Goal: Information Seeking & Learning: Learn about a topic

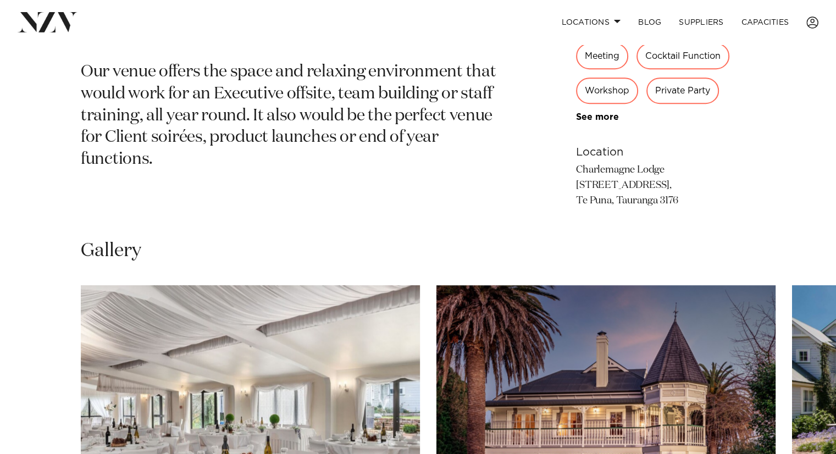
scroll to position [660, 0]
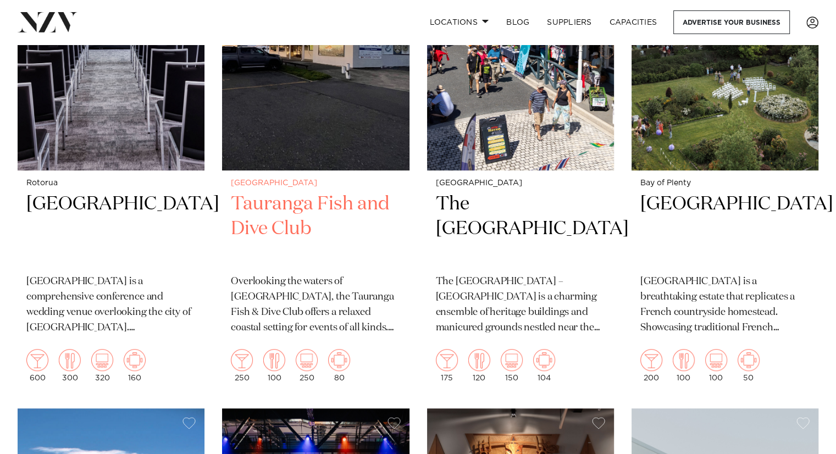
scroll to position [605, 0]
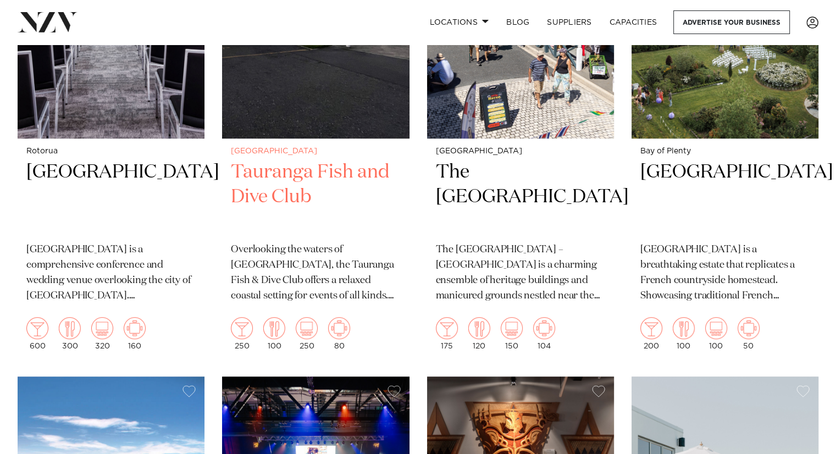
click at [306, 160] on h2 "Tauranga Fish and Dive Club" at bounding box center [315, 197] width 169 height 74
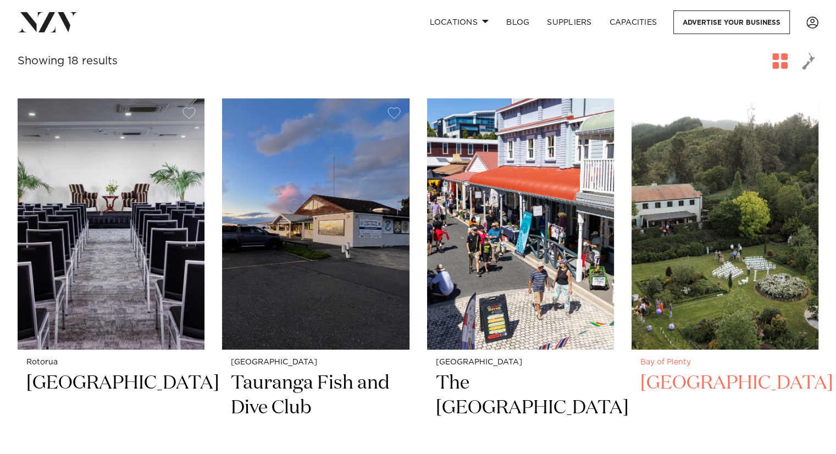
scroll to position [385, 0]
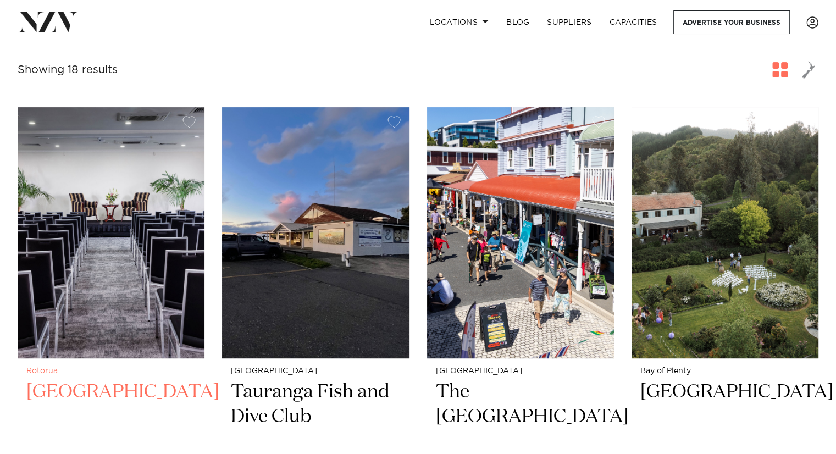
click at [99, 380] on h2 "Arawa Park Hotel" at bounding box center [110, 417] width 169 height 74
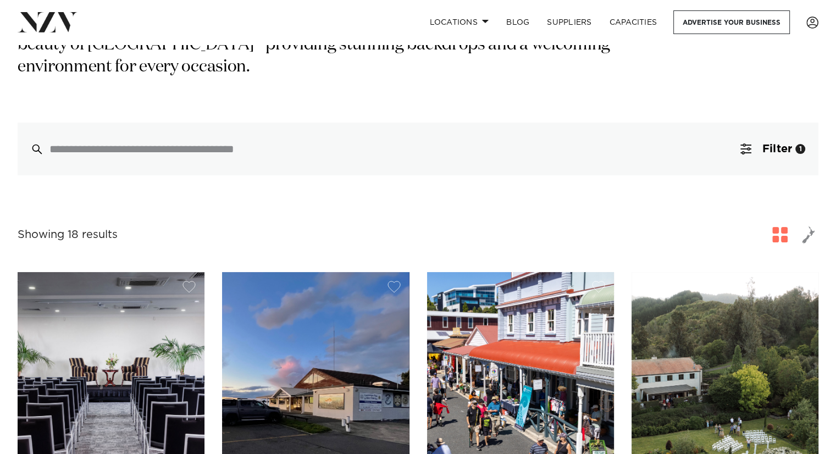
scroll to position [0, 0]
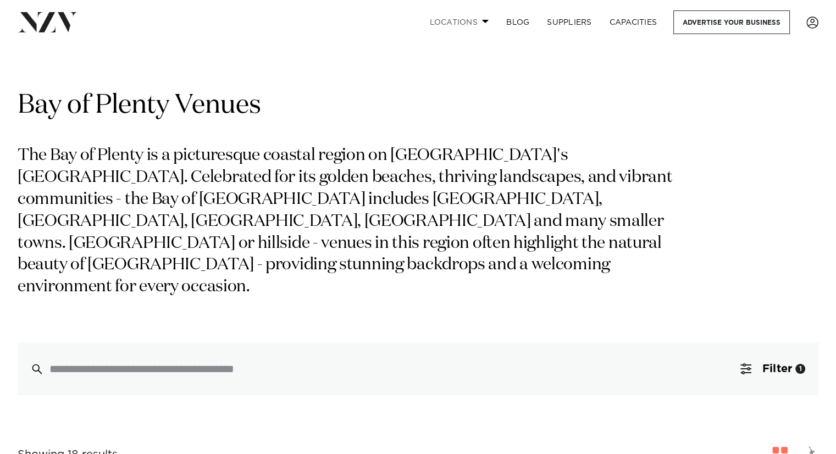
click at [483, 21] on span at bounding box center [485, 21] width 7 height 4
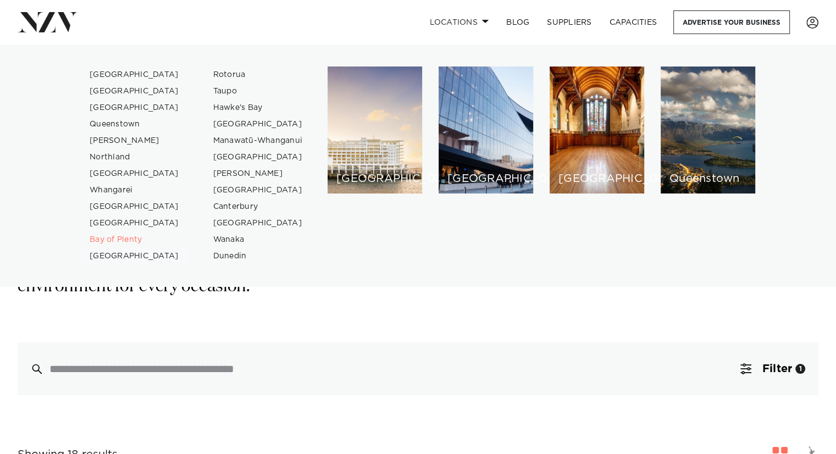
click at [115, 257] on link "[GEOGRAPHIC_DATA]" at bounding box center [134, 256] width 107 height 16
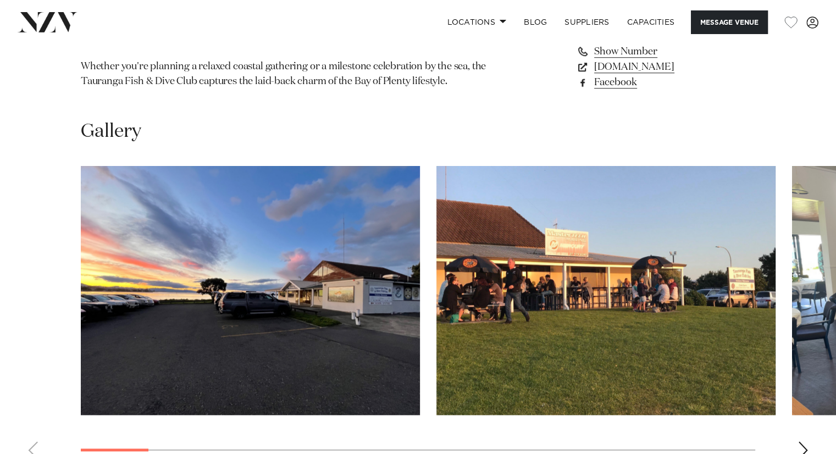
scroll to position [989, 0]
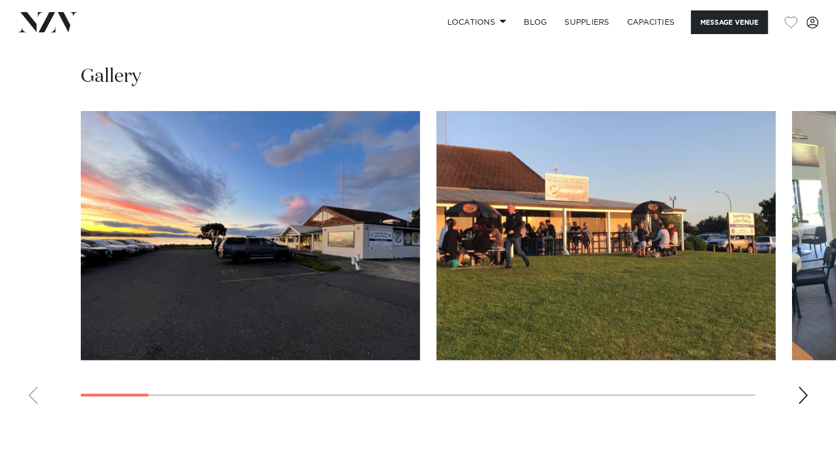
click at [805, 394] on div "Next slide" at bounding box center [802, 395] width 11 height 18
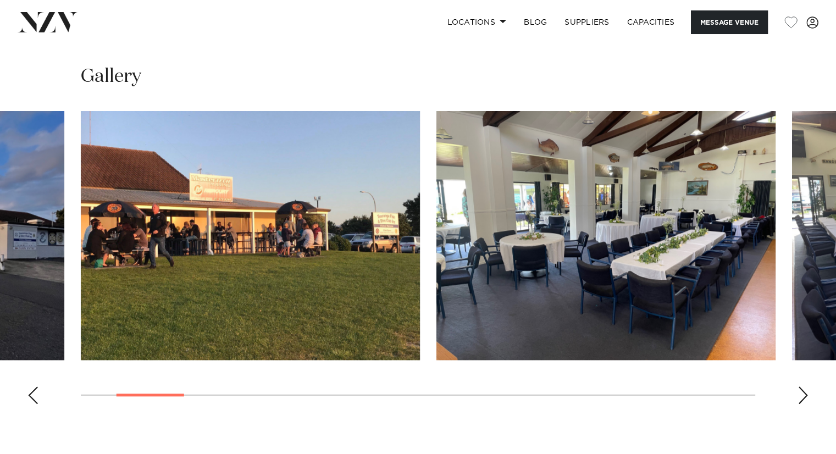
click at [805, 394] on div "Next slide" at bounding box center [802, 395] width 11 height 18
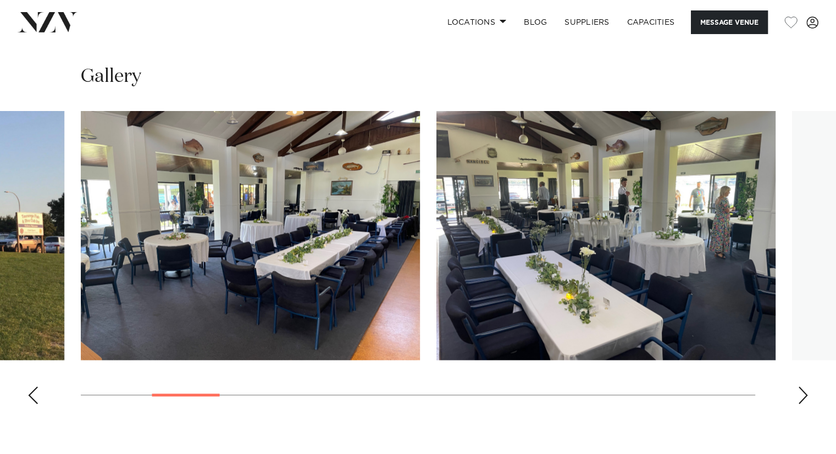
click at [805, 394] on div "Next slide" at bounding box center [802, 395] width 11 height 18
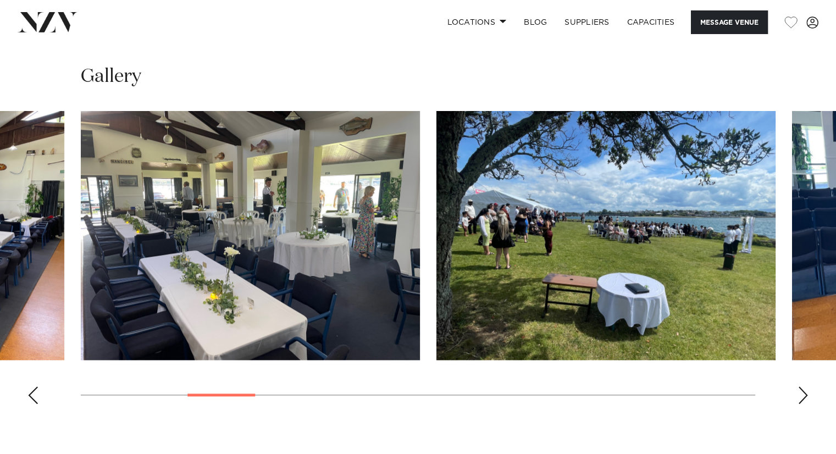
click at [805, 394] on div "Next slide" at bounding box center [802, 395] width 11 height 18
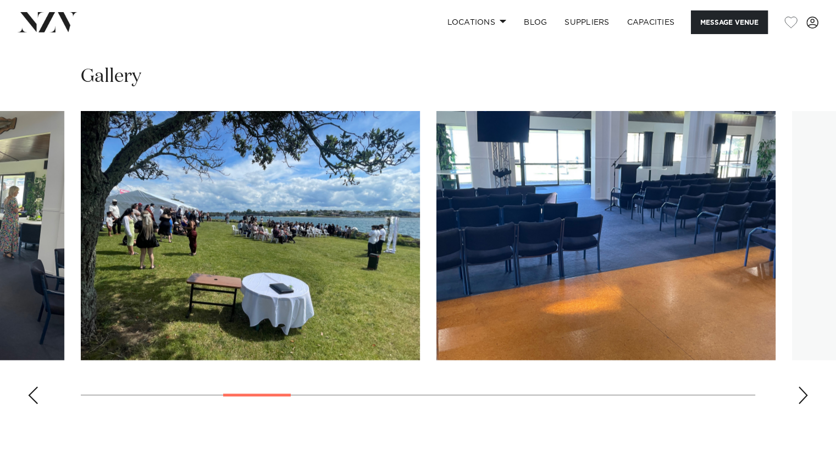
click at [805, 394] on div "Next slide" at bounding box center [802, 395] width 11 height 18
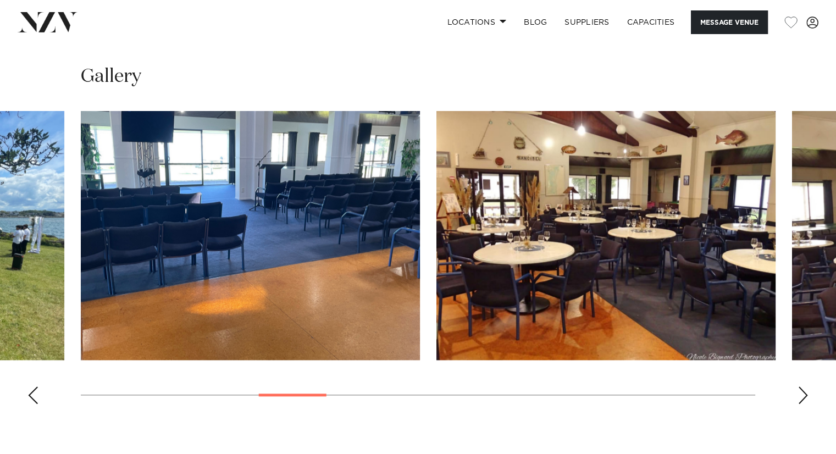
click at [805, 394] on div "Next slide" at bounding box center [802, 395] width 11 height 18
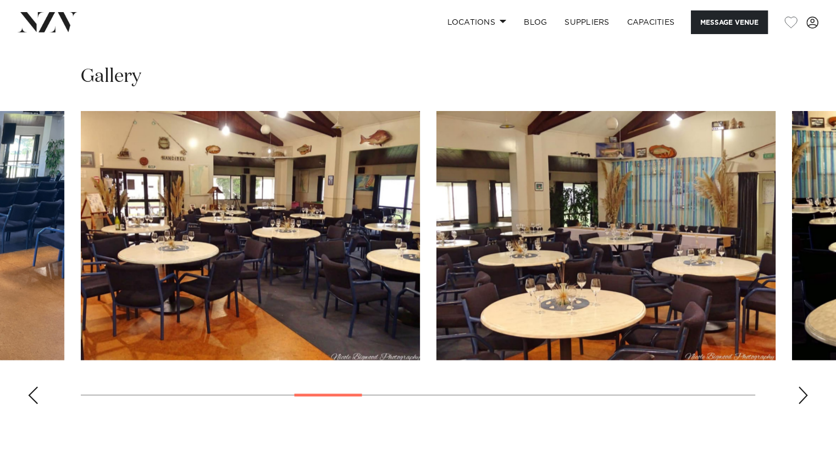
click at [805, 394] on div "Next slide" at bounding box center [802, 395] width 11 height 18
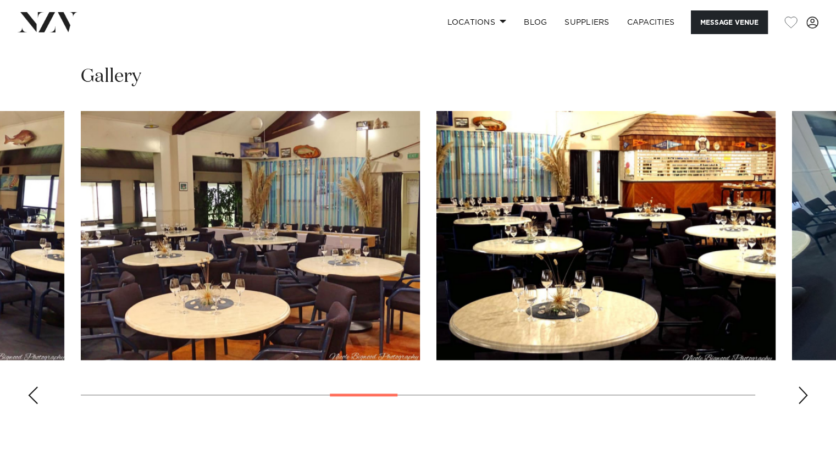
click at [805, 394] on div "Next slide" at bounding box center [802, 395] width 11 height 18
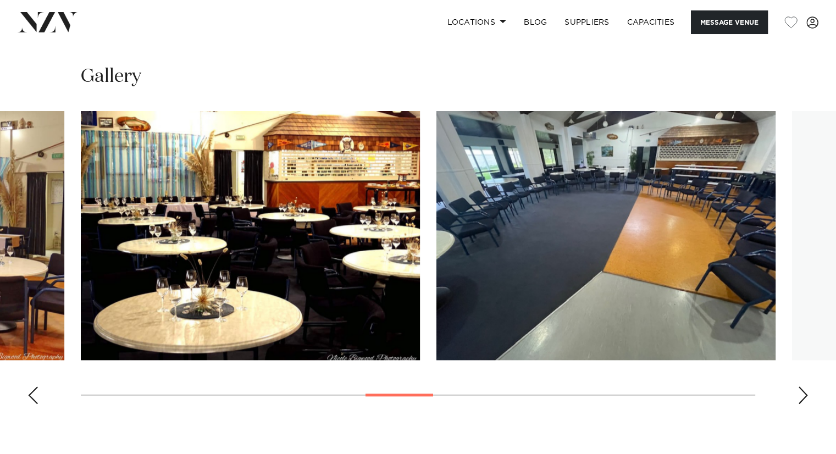
click at [805, 394] on div "Next slide" at bounding box center [802, 395] width 11 height 18
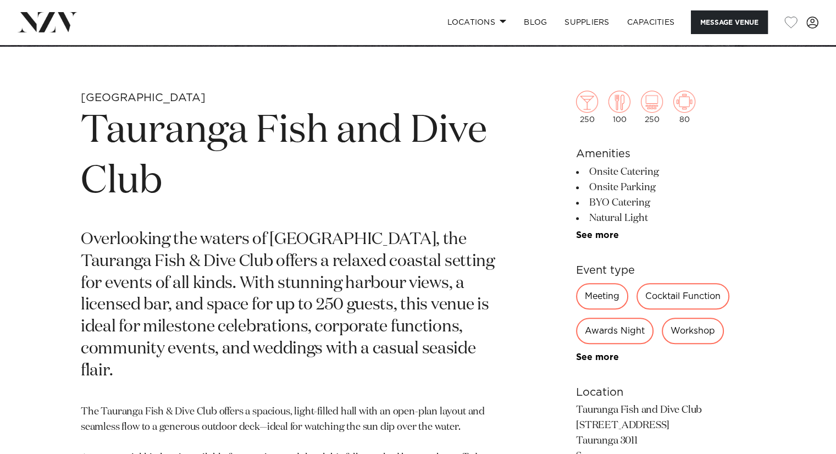
scroll to position [372, 0]
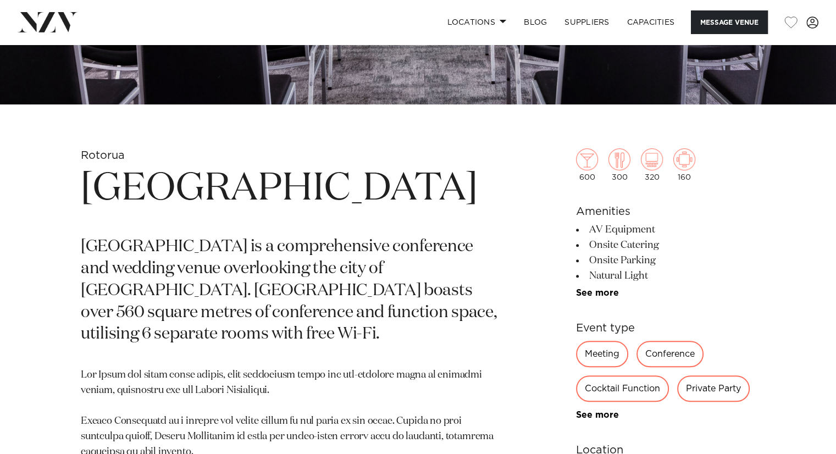
scroll to position [495, 0]
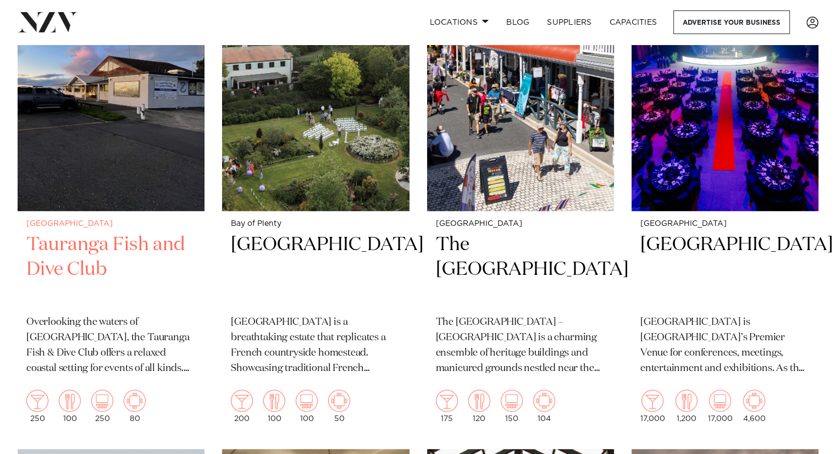
scroll to position [495, 0]
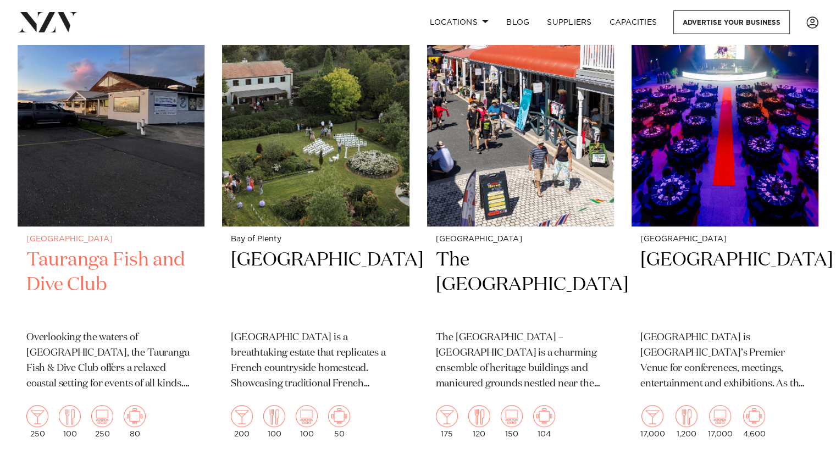
click at [88, 248] on h2 "Tauranga Fish and Dive Club" at bounding box center [110, 285] width 169 height 74
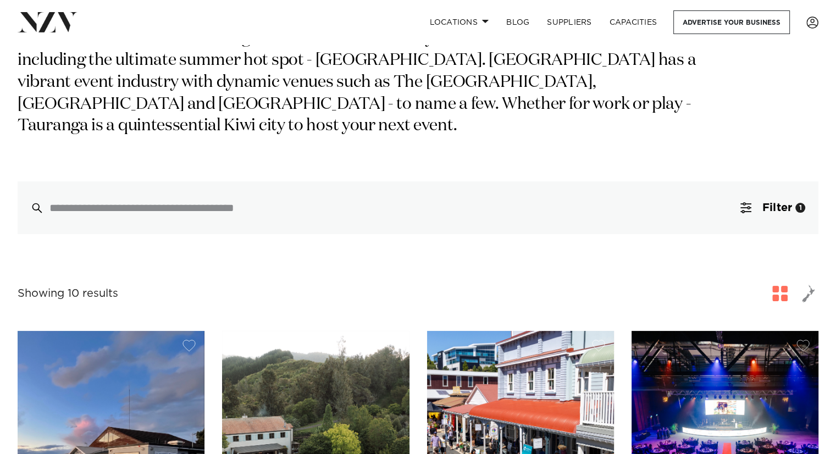
scroll to position [0, 0]
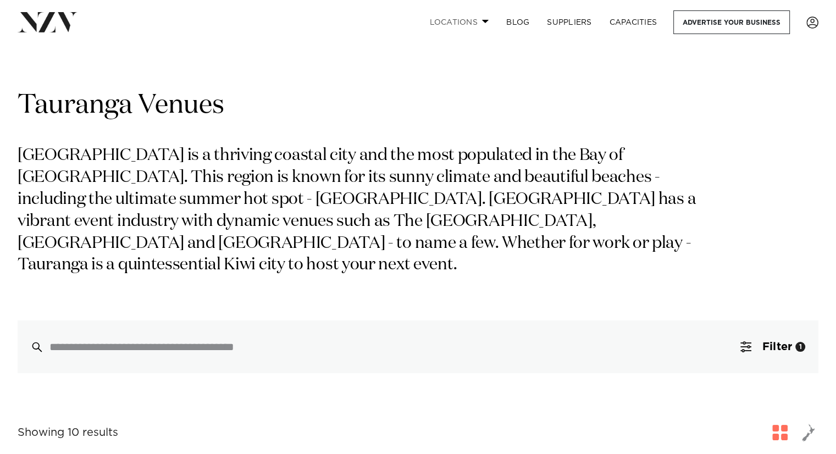
click at [482, 20] on span at bounding box center [485, 21] width 7 height 4
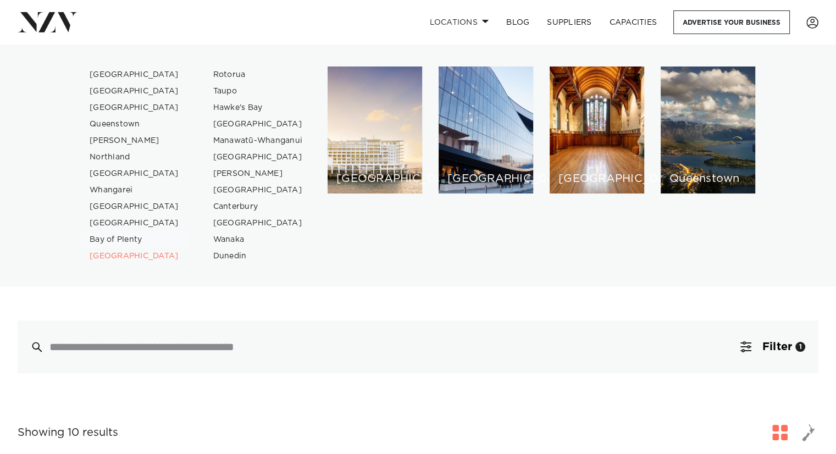
click at [114, 236] on link "Bay of Plenty" at bounding box center [134, 239] width 107 height 16
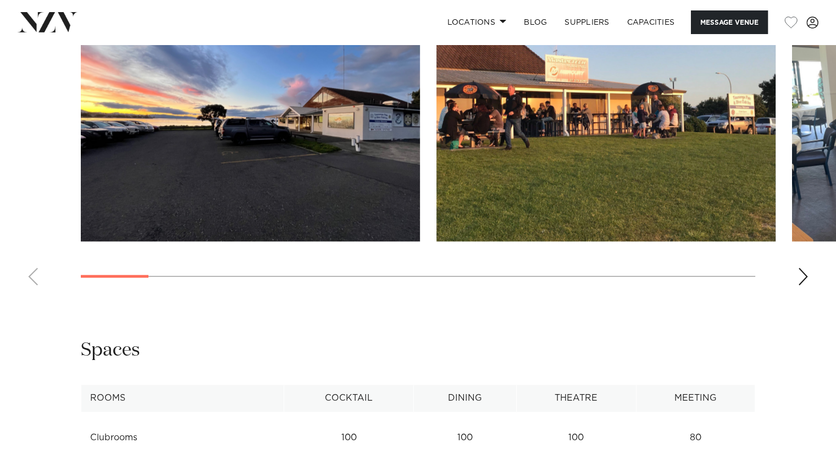
scroll to position [1099, 0]
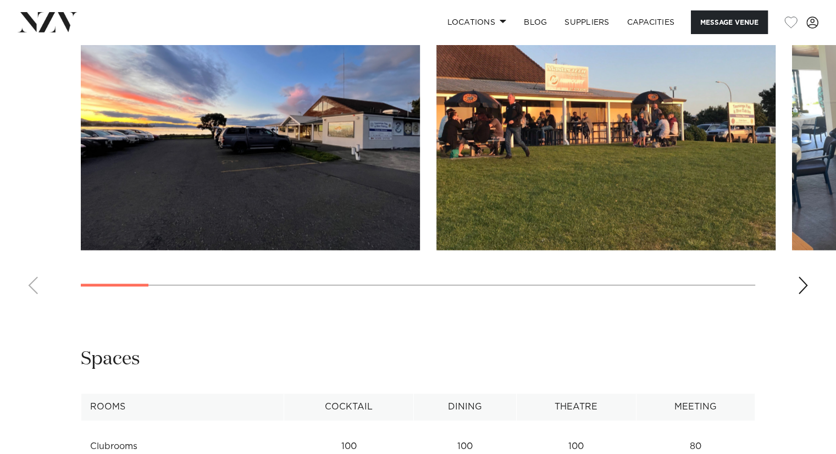
click at [803, 287] on div "Next slide" at bounding box center [802, 285] width 11 height 18
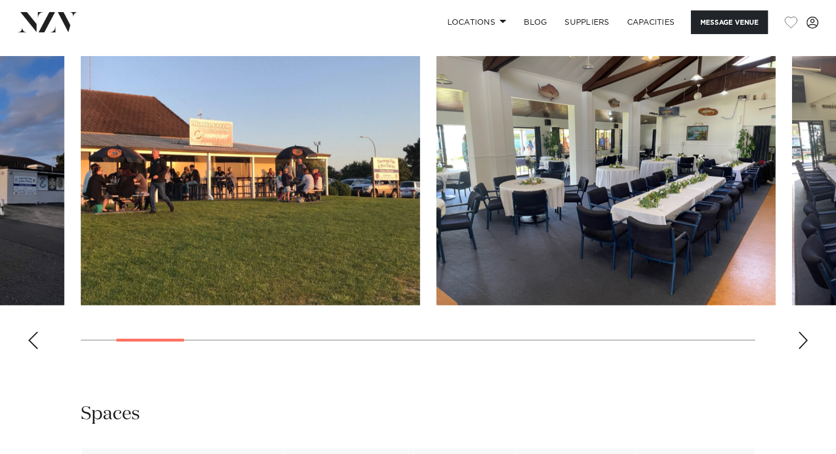
scroll to position [1044, 0]
click at [804, 346] on div "Next slide" at bounding box center [802, 340] width 11 height 18
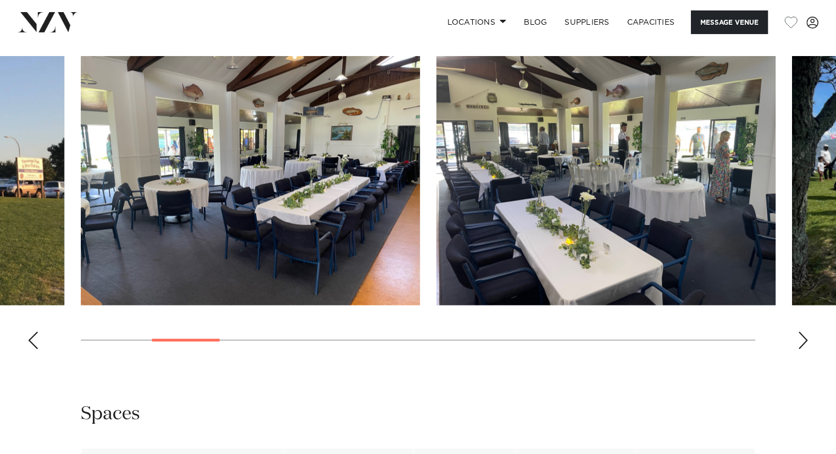
click at [804, 346] on div "Next slide" at bounding box center [802, 340] width 11 height 18
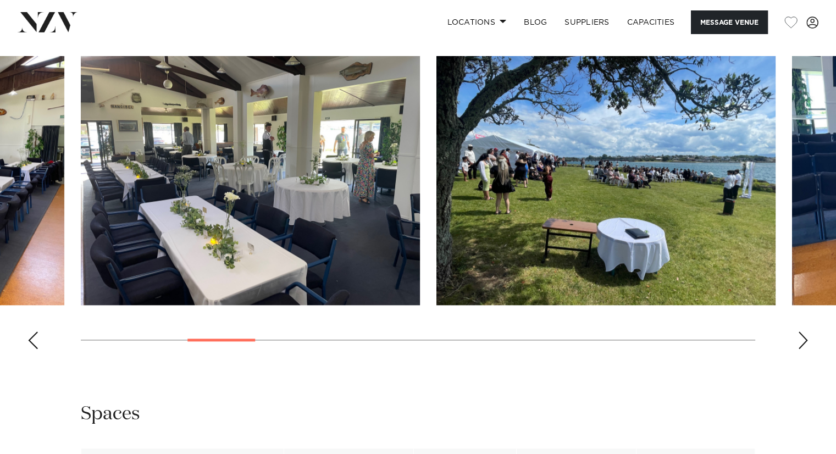
click at [804, 346] on div "Next slide" at bounding box center [802, 340] width 11 height 18
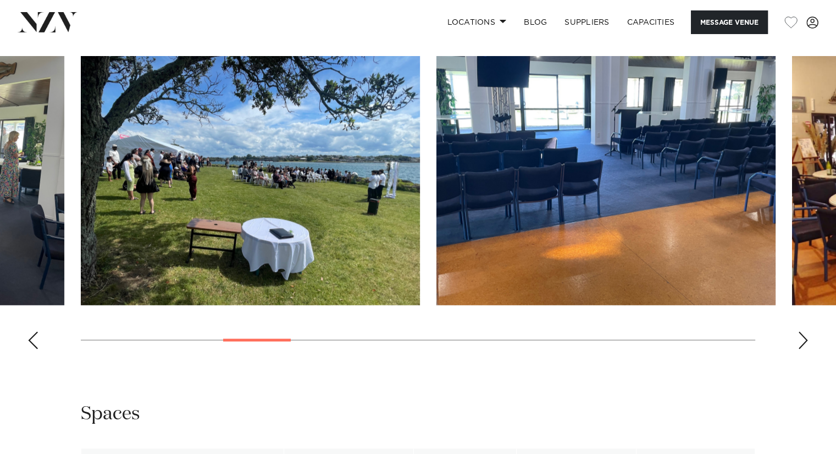
click at [803, 336] on div "Next slide" at bounding box center [802, 340] width 11 height 18
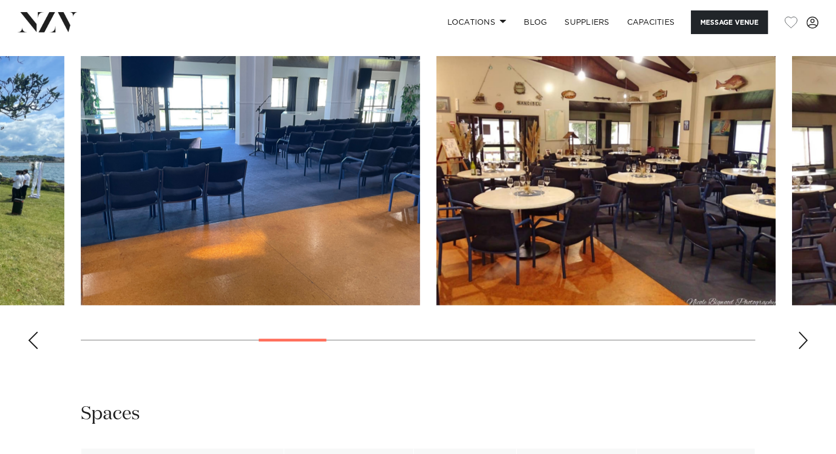
click at [803, 336] on div "Next slide" at bounding box center [802, 340] width 11 height 18
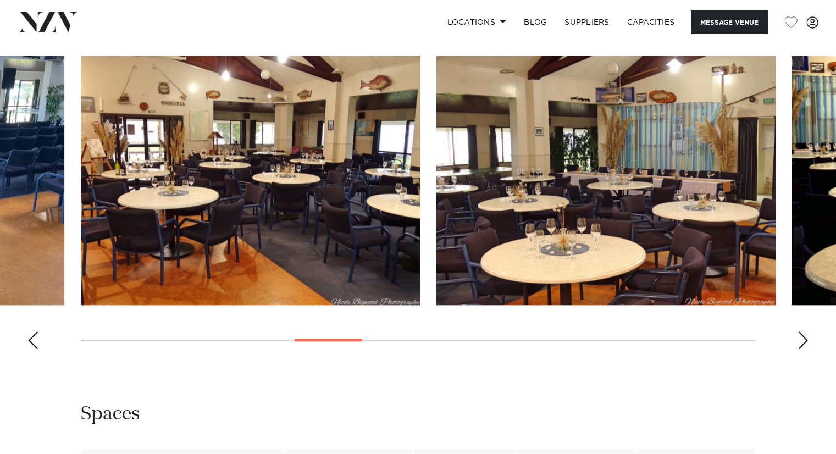
click at [803, 336] on div "Next slide" at bounding box center [802, 340] width 11 height 18
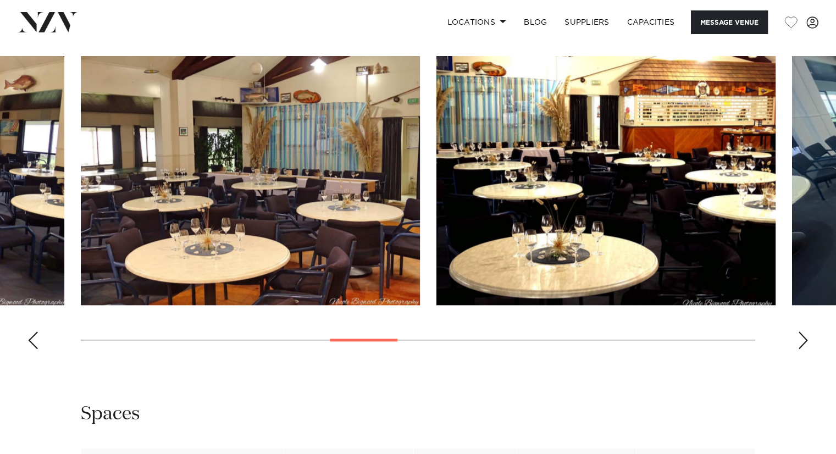
click at [803, 336] on div "Next slide" at bounding box center [802, 340] width 11 height 18
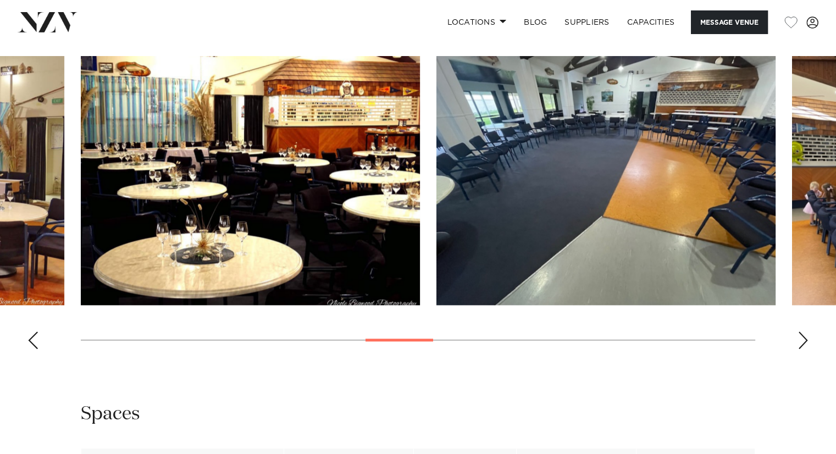
click at [803, 336] on div "Next slide" at bounding box center [802, 340] width 11 height 18
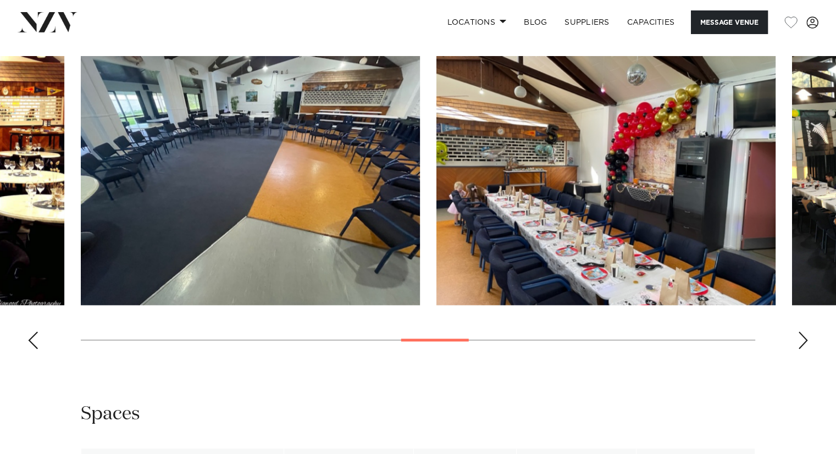
click at [803, 336] on div "Next slide" at bounding box center [802, 340] width 11 height 18
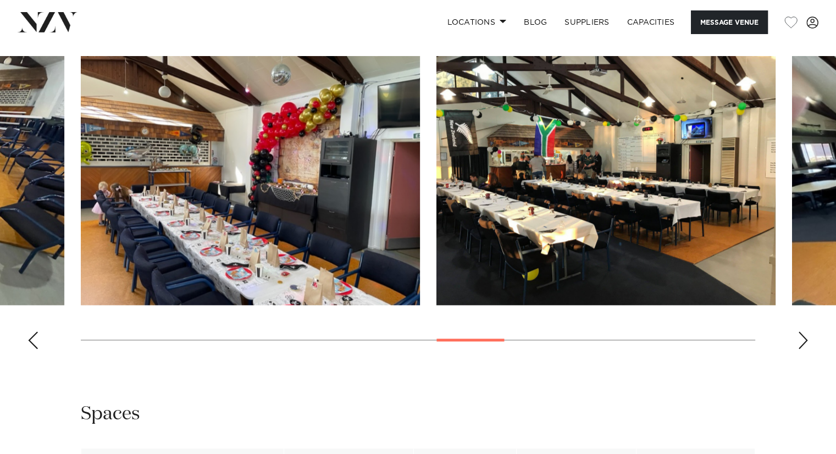
click at [803, 336] on div "Next slide" at bounding box center [802, 340] width 11 height 18
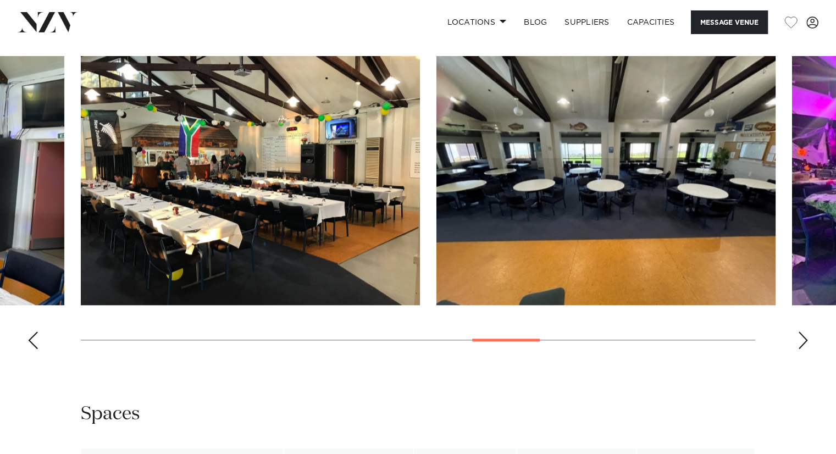
click at [803, 336] on div "Next slide" at bounding box center [802, 340] width 11 height 18
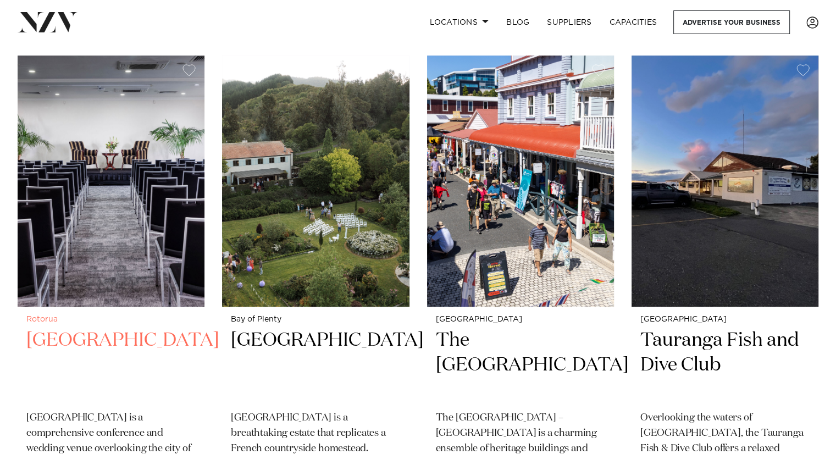
scroll to position [440, 0]
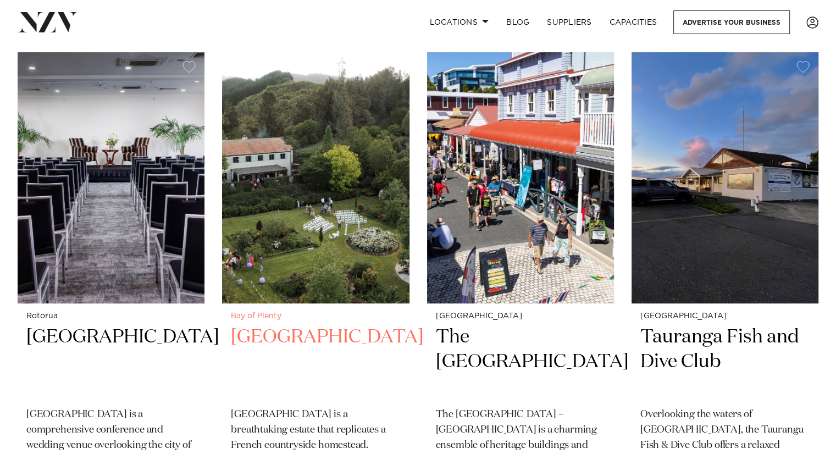
click at [282, 325] on h2 "[GEOGRAPHIC_DATA]" at bounding box center [315, 362] width 169 height 74
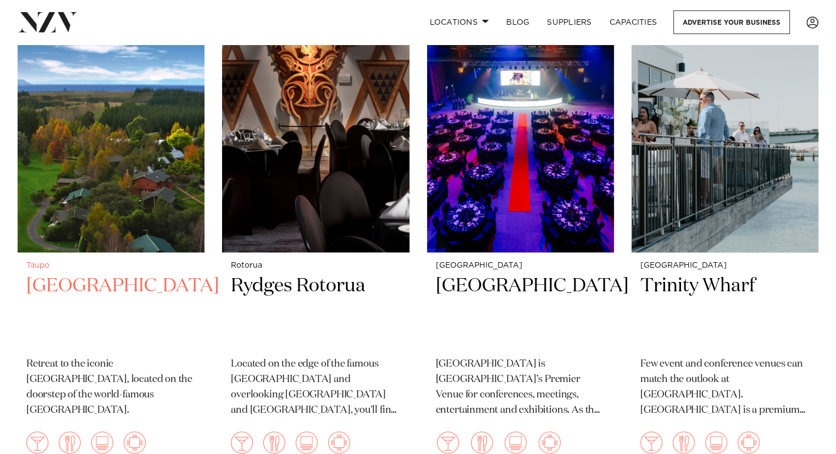
scroll to position [989, 0]
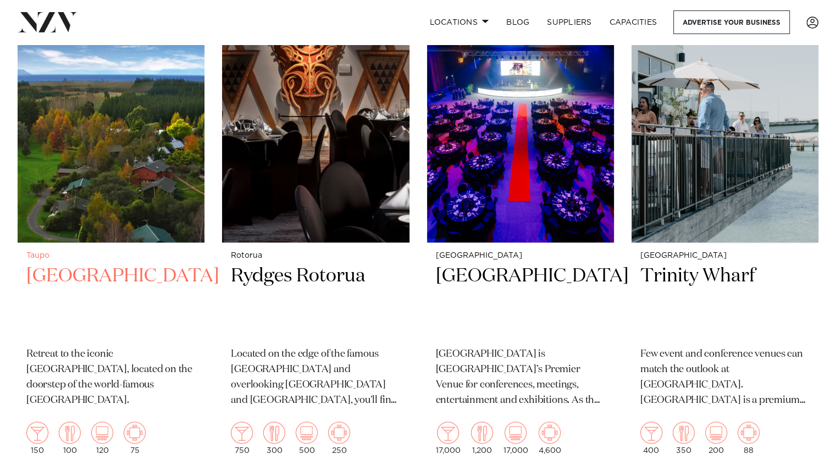
click at [84, 264] on h2 "[GEOGRAPHIC_DATA]" at bounding box center [110, 301] width 169 height 74
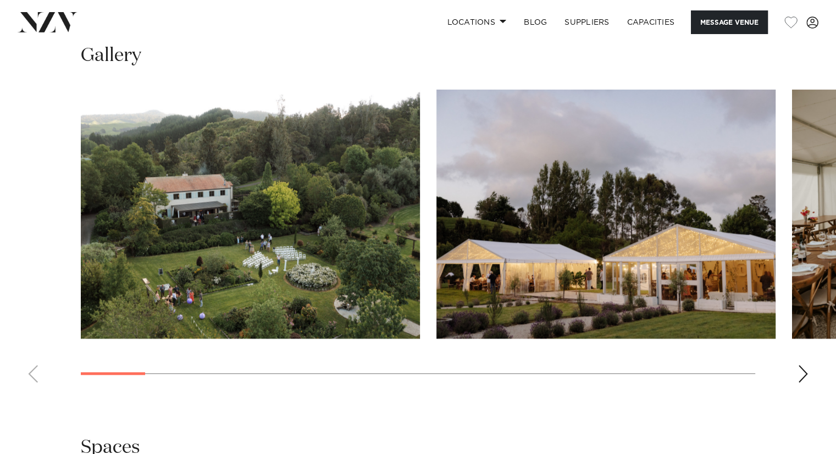
scroll to position [989, 0]
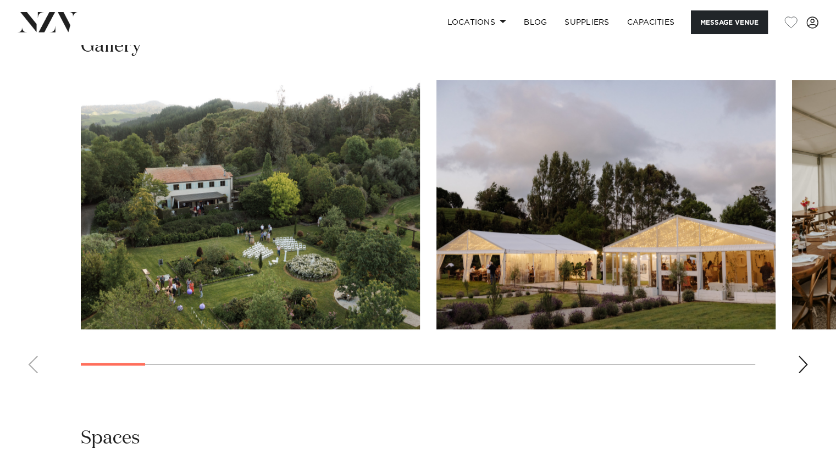
click at [801, 362] on div "Next slide" at bounding box center [802, 365] width 11 height 18
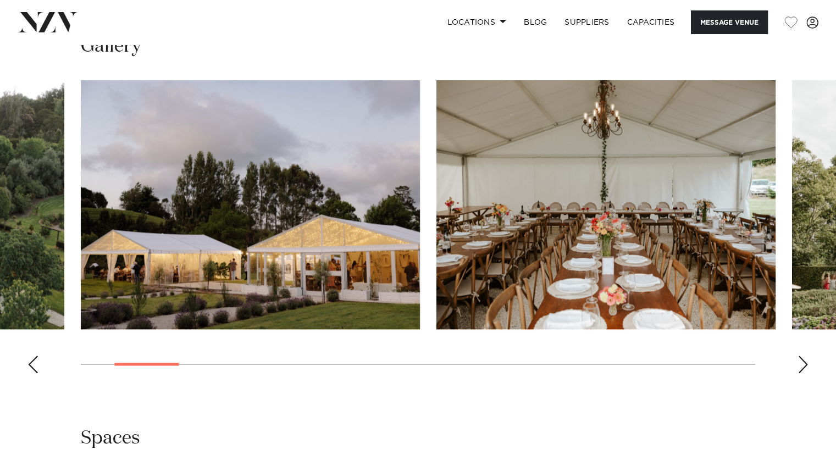
click at [801, 362] on div "Next slide" at bounding box center [802, 365] width 11 height 18
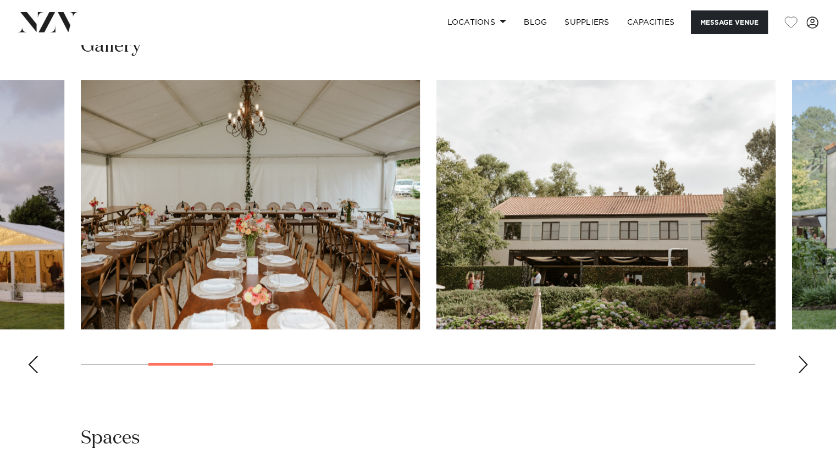
click at [801, 362] on div "Next slide" at bounding box center [802, 365] width 11 height 18
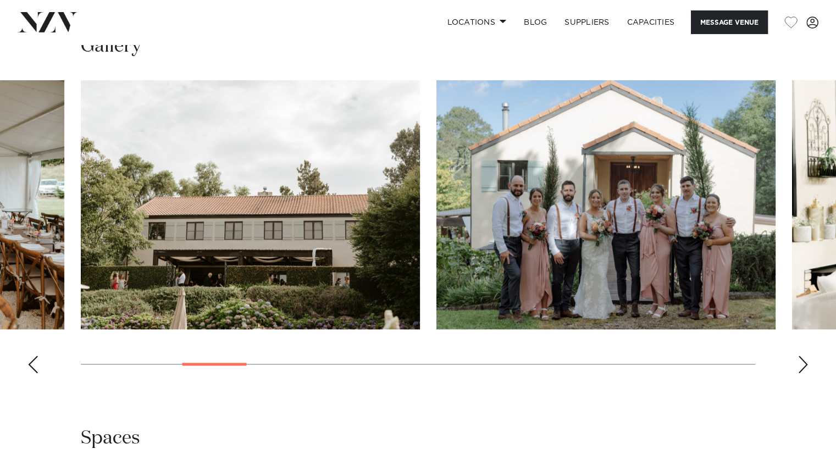
click at [801, 362] on div "Next slide" at bounding box center [802, 365] width 11 height 18
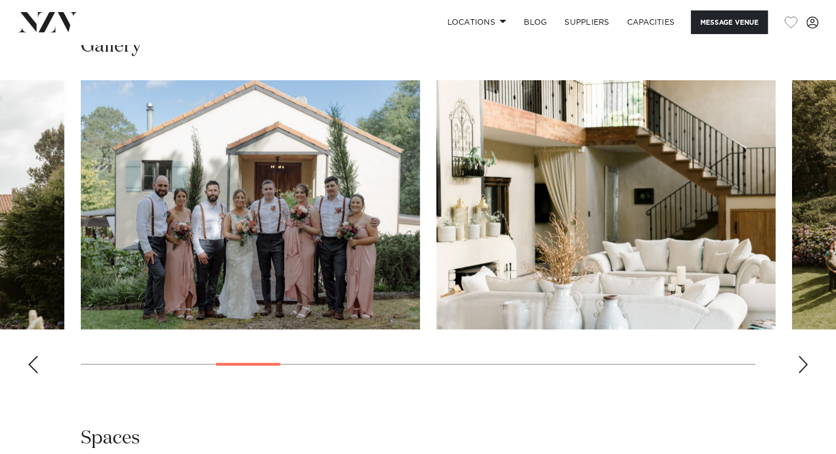
click at [801, 362] on div "Next slide" at bounding box center [802, 365] width 11 height 18
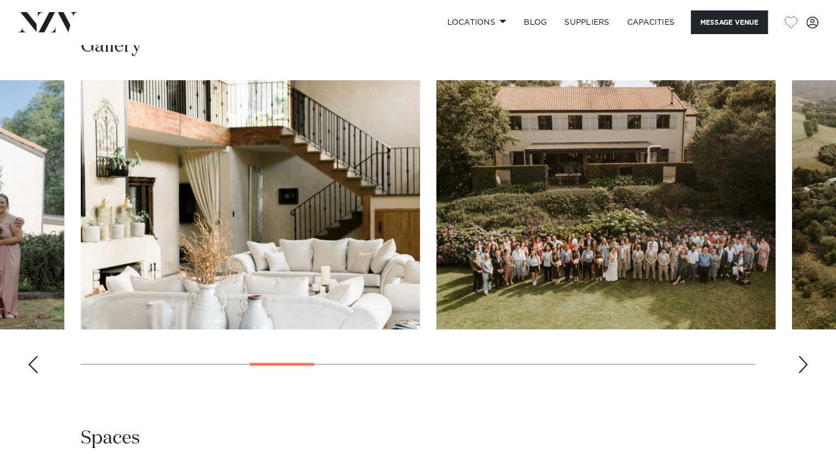
click at [801, 362] on div "Next slide" at bounding box center [802, 365] width 11 height 18
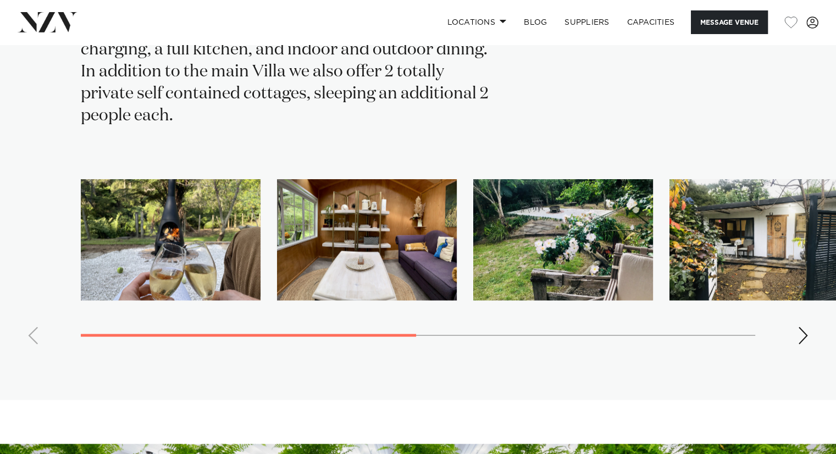
scroll to position [2253, 0]
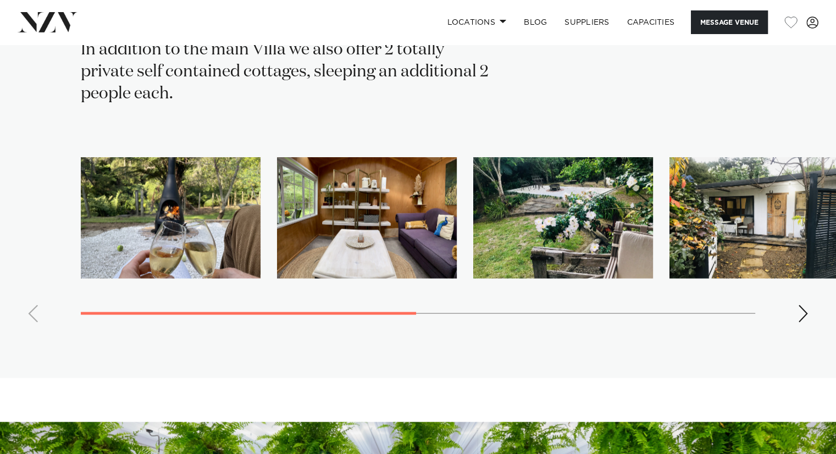
click at [807, 311] on div "Next slide" at bounding box center [802, 314] width 11 height 18
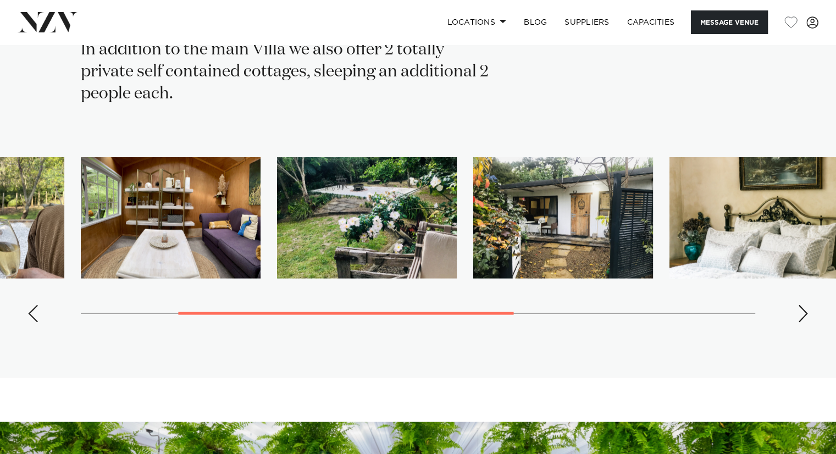
click at [807, 311] on div "Next slide" at bounding box center [802, 314] width 11 height 18
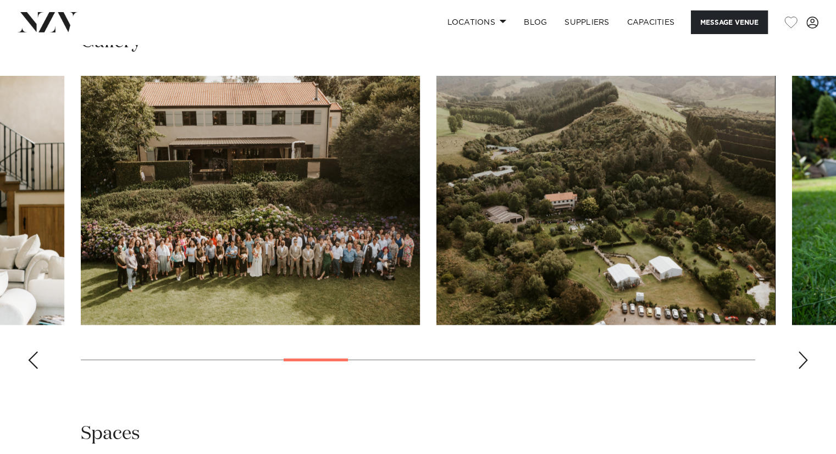
scroll to position [989, 0]
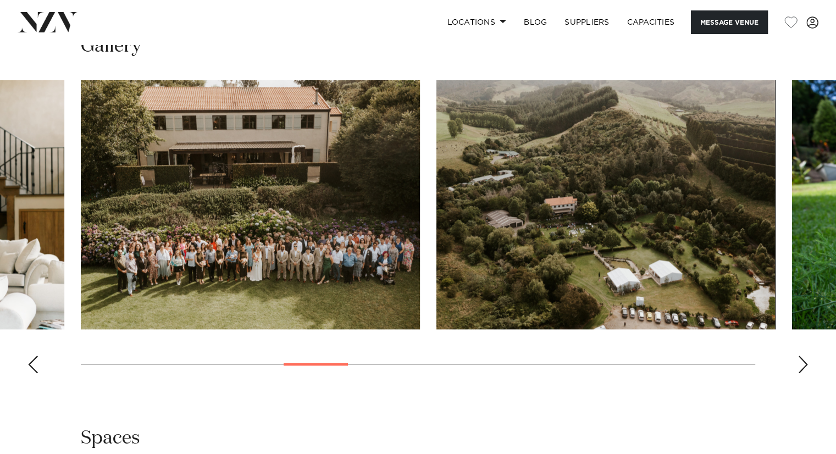
click at [808, 358] on div "Next slide" at bounding box center [802, 365] width 11 height 18
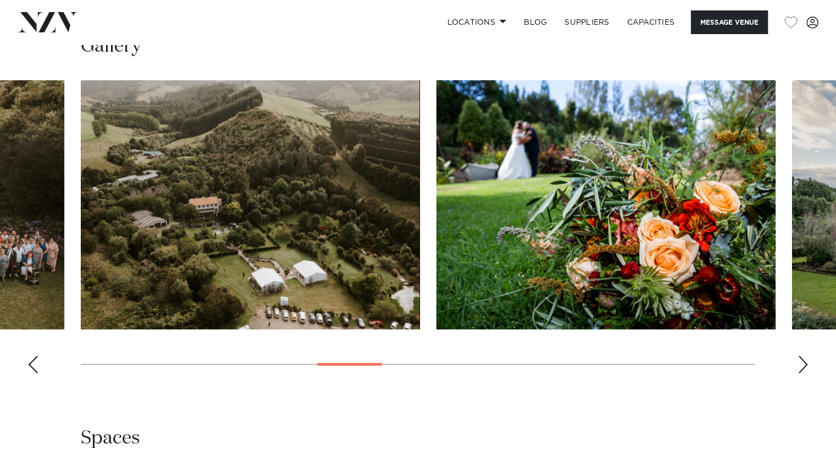
click at [808, 358] on div "Next slide" at bounding box center [802, 365] width 11 height 18
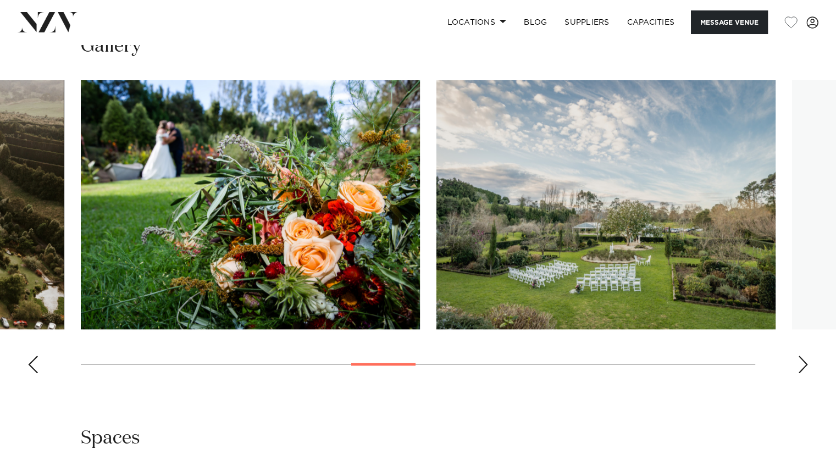
click at [808, 358] on div "Next slide" at bounding box center [802, 365] width 11 height 18
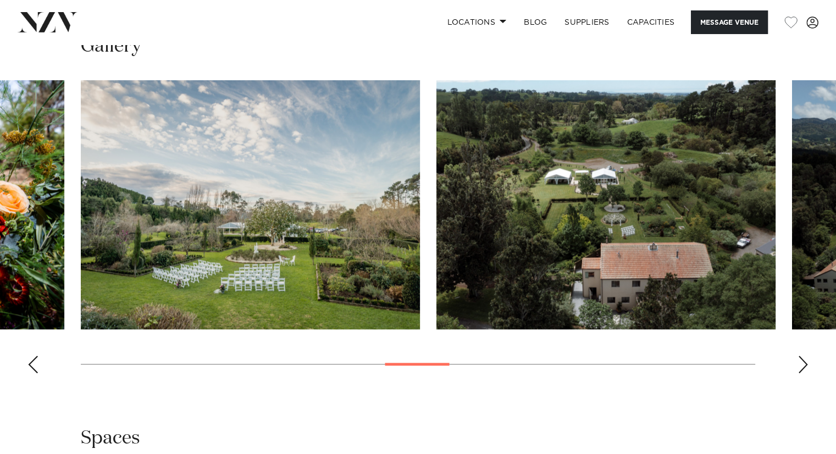
click at [808, 358] on div "Next slide" at bounding box center [802, 365] width 11 height 18
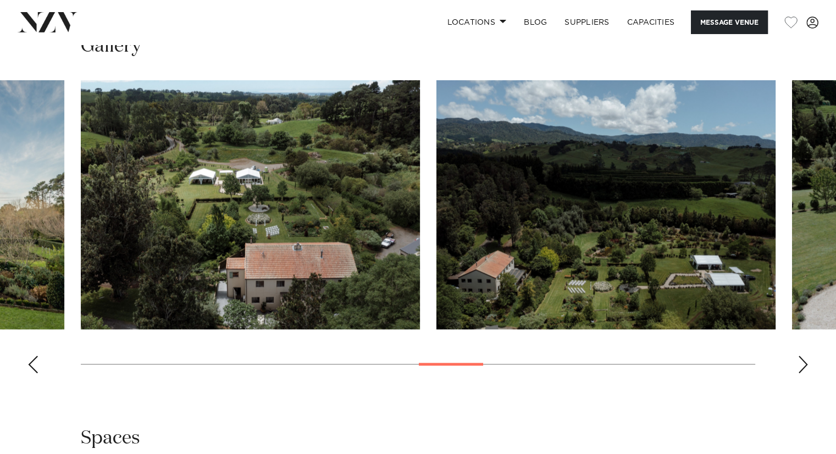
click at [808, 358] on div "Next slide" at bounding box center [802, 365] width 11 height 18
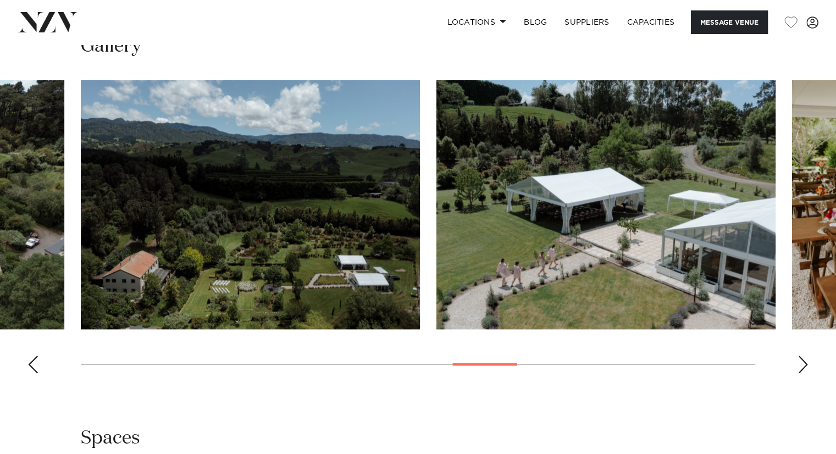
click at [808, 358] on div "Next slide" at bounding box center [802, 365] width 11 height 18
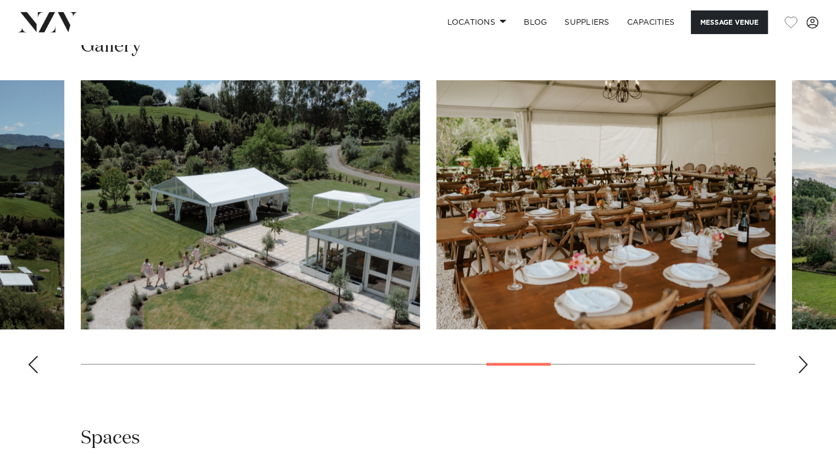
click at [808, 358] on div "Next slide" at bounding box center [802, 365] width 11 height 18
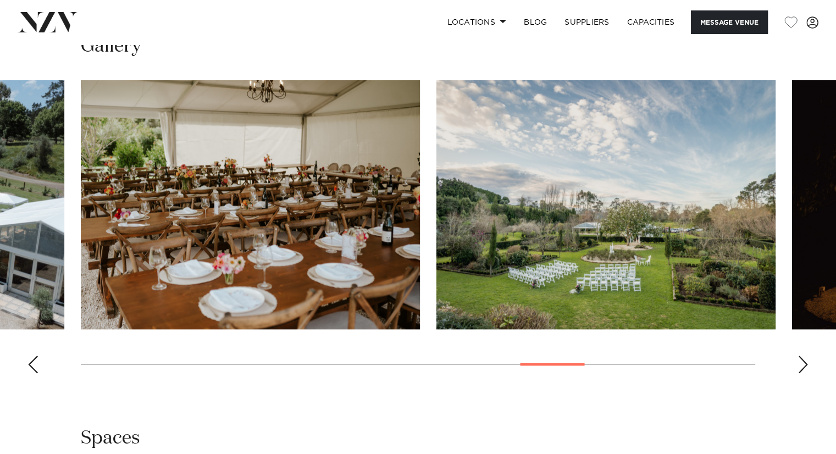
click at [808, 358] on div "Next slide" at bounding box center [802, 365] width 11 height 18
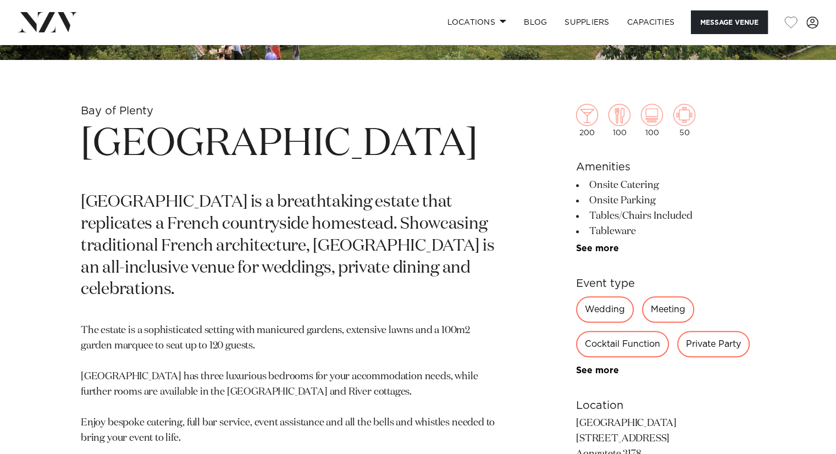
scroll to position [330, 0]
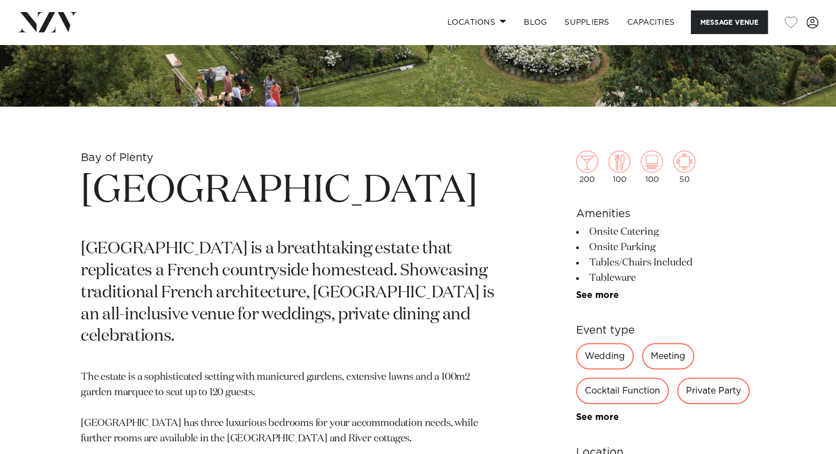
click at [723, 395] on div "Private Party" at bounding box center [713, 391] width 73 height 26
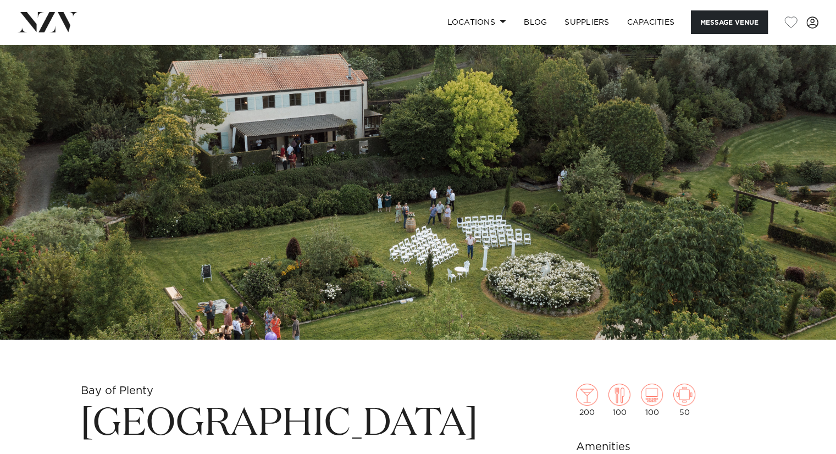
scroll to position [0, 0]
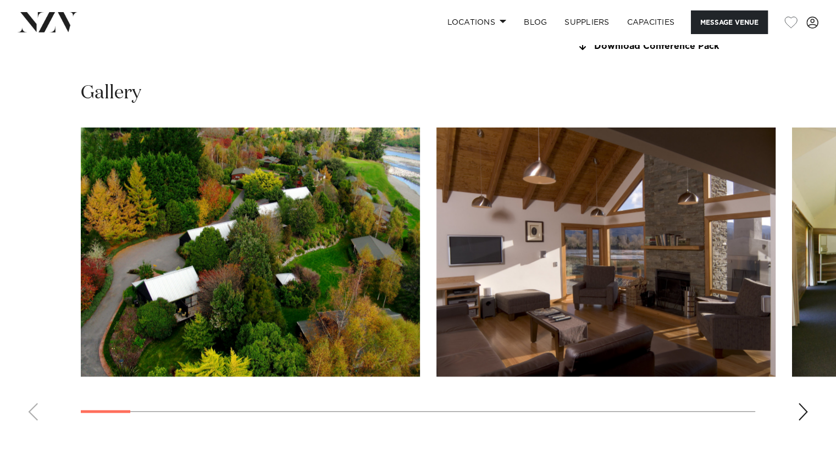
scroll to position [989, 0]
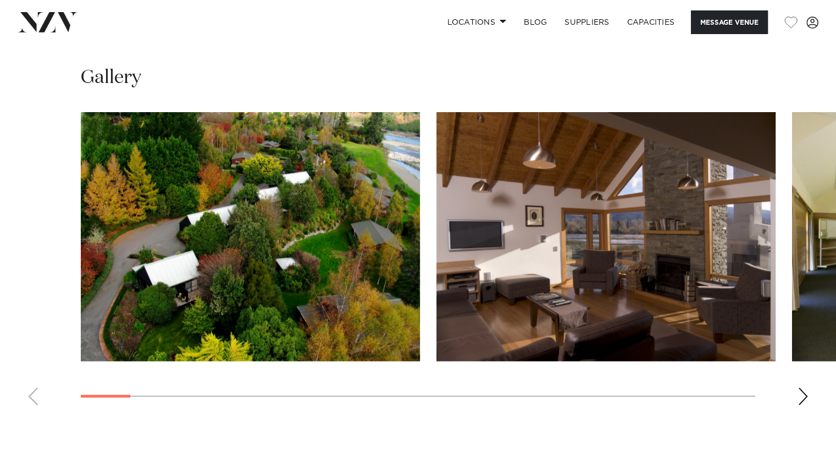
click at [805, 392] on div "Next slide" at bounding box center [802, 396] width 11 height 18
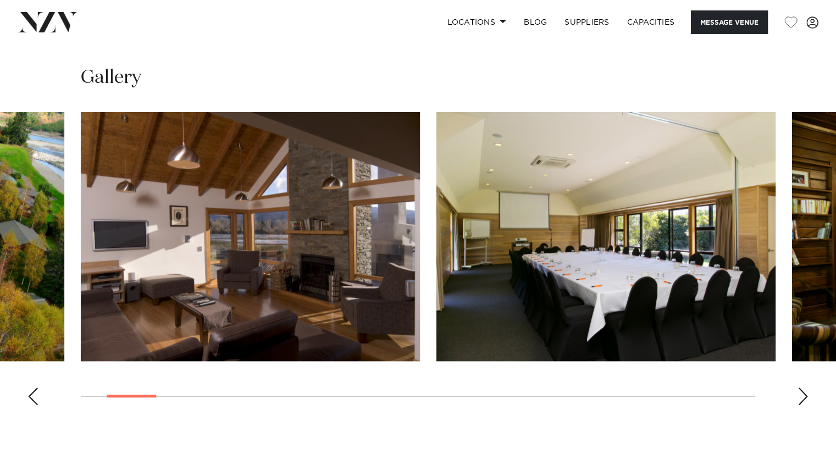
click at [805, 392] on div "Next slide" at bounding box center [802, 396] width 11 height 18
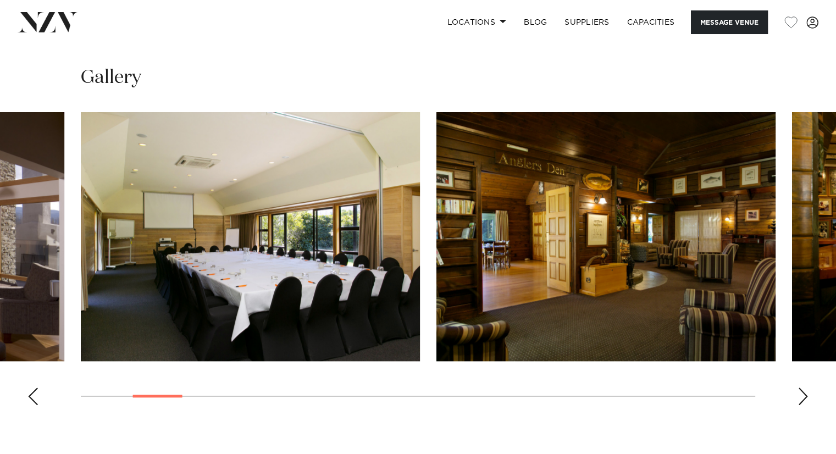
click at [805, 392] on div "Next slide" at bounding box center [802, 396] width 11 height 18
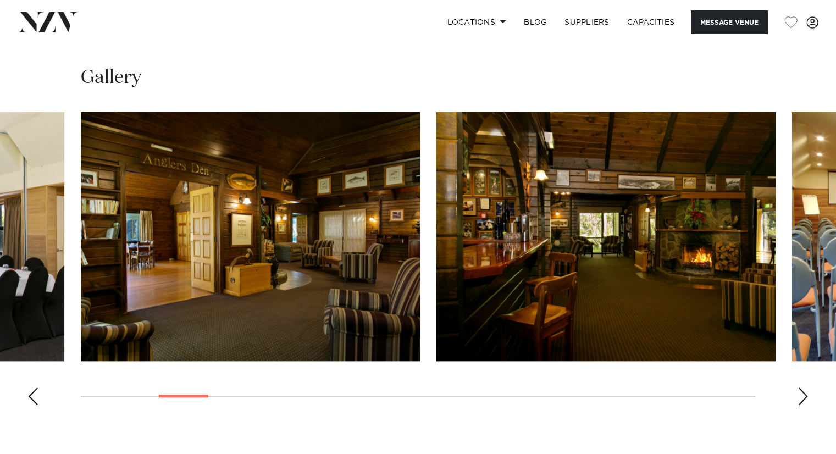
click at [805, 392] on div "Next slide" at bounding box center [802, 396] width 11 height 18
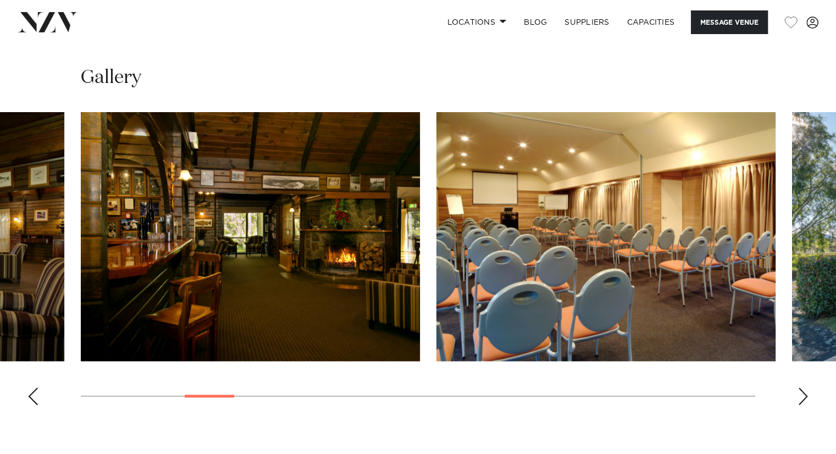
click at [805, 392] on div "Next slide" at bounding box center [802, 396] width 11 height 18
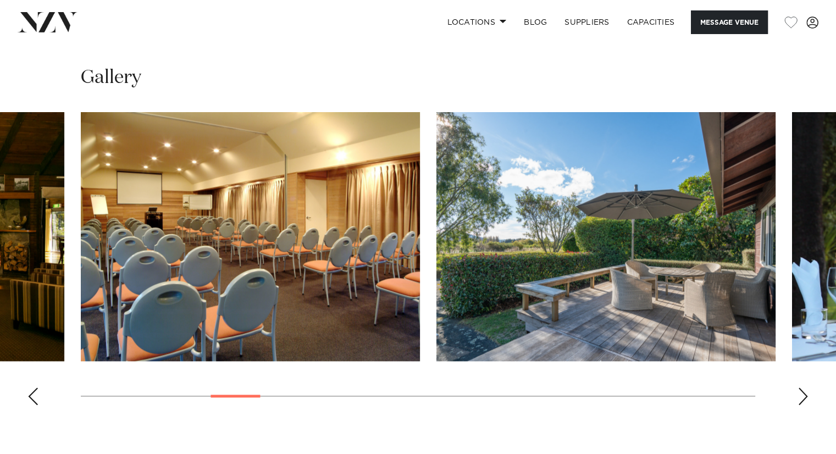
click at [801, 392] on div "Next slide" at bounding box center [802, 396] width 11 height 18
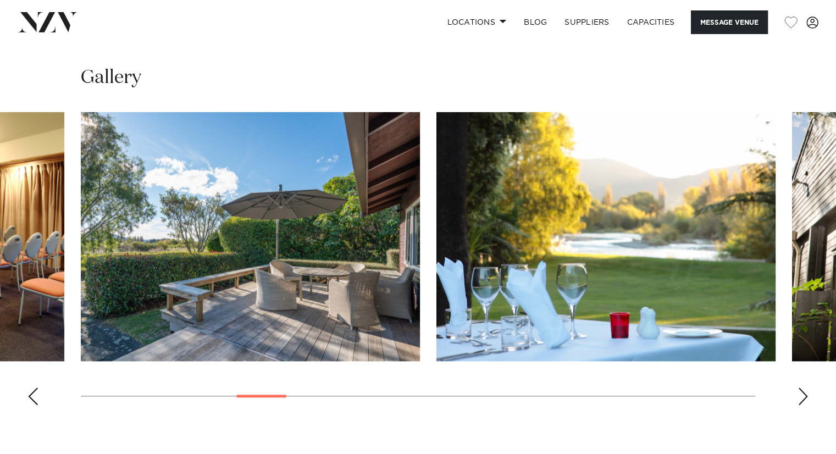
click at [801, 392] on div "Next slide" at bounding box center [802, 396] width 11 height 18
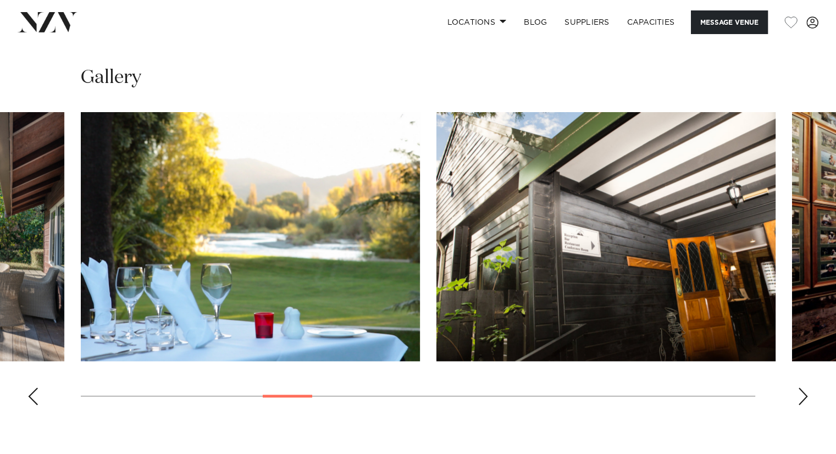
click at [801, 392] on div "Next slide" at bounding box center [802, 396] width 11 height 18
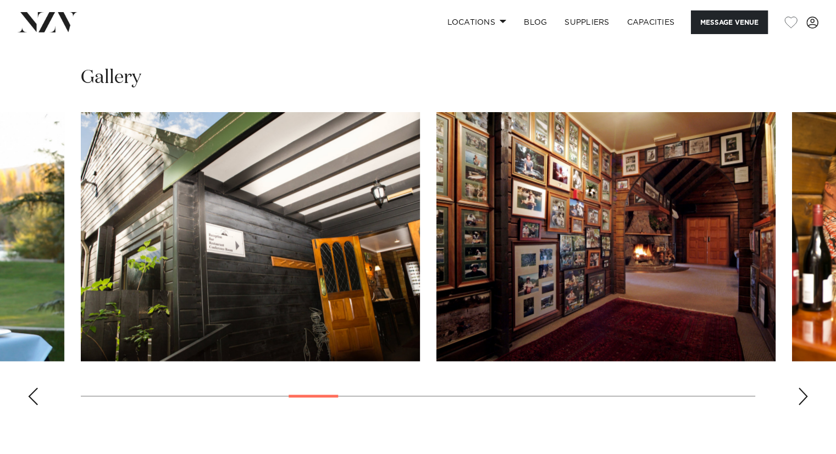
click at [801, 392] on div "Next slide" at bounding box center [802, 396] width 11 height 18
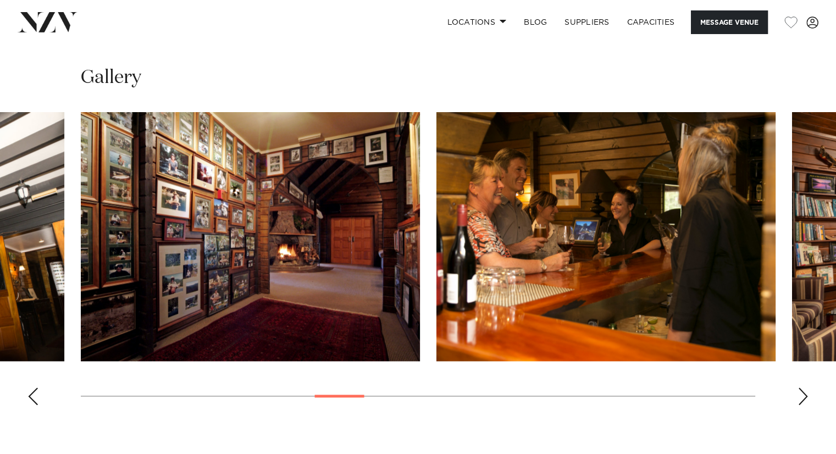
click at [801, 392] on div "Next slide" at bounding box center [802, 396] width 11 height 18
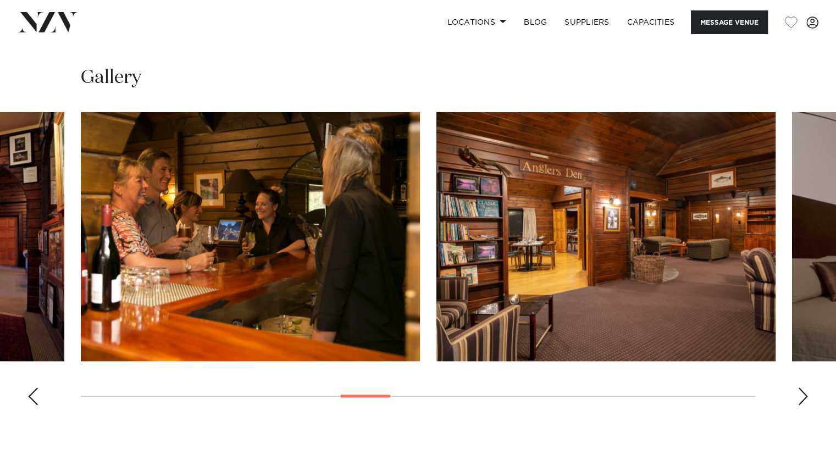
click at [801, 392] on div "Next slide" at bounding box center [802, 396] width 11 height 18
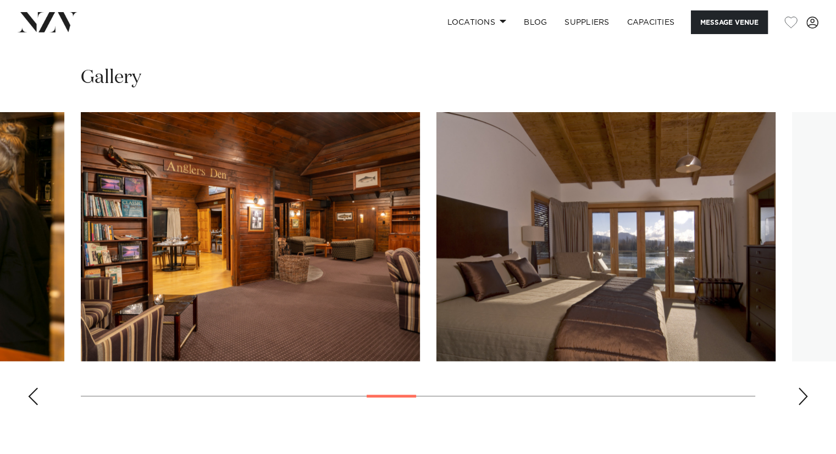
click at [801, 392] on div "Next slide" at bounding box center [802, 396] width 11 height 18
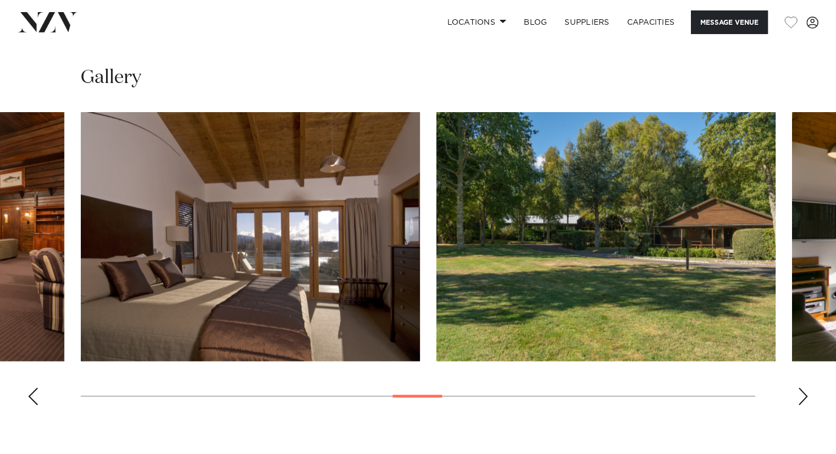
click at [801, 392] on div "Next slide" at bounding box center [802, 396] width 11 height 18
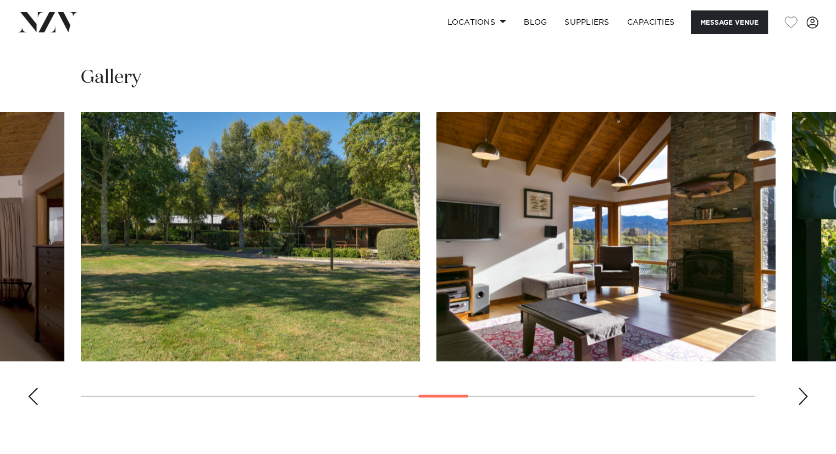
click at [801, 392] on div "Next slide" at bounding box center [802, 396] width 11 height 18
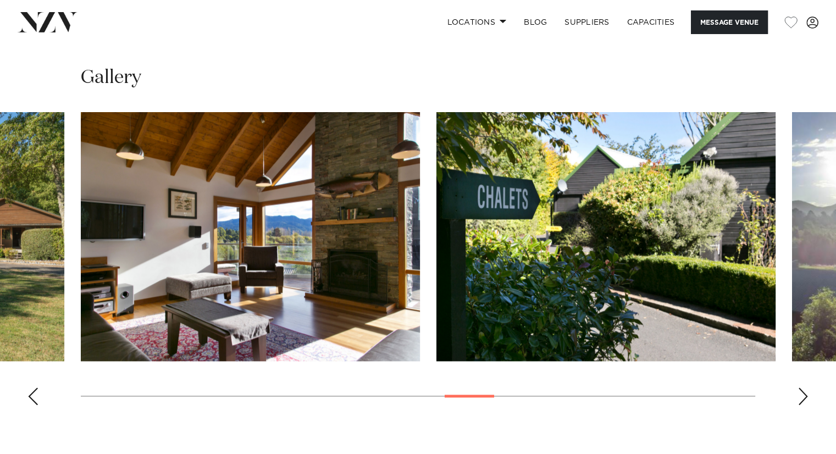
click at [801, 392] on div "Next slide" at bounding box center [802, 396] width 11 height 18
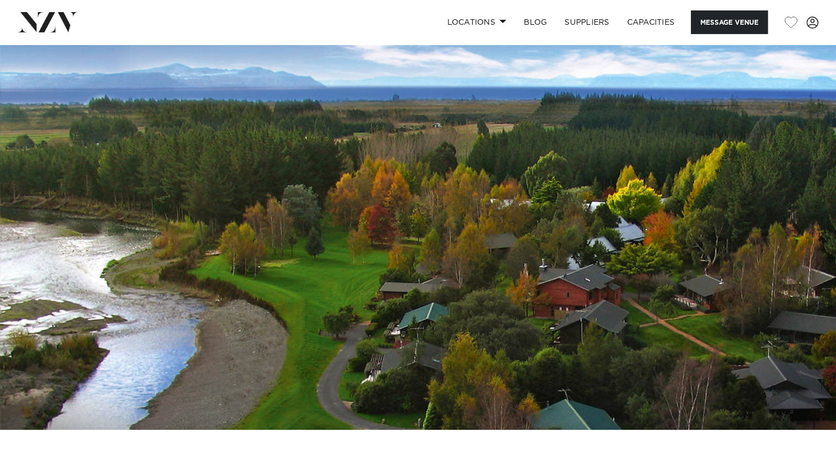
scroll to position [0, 0]
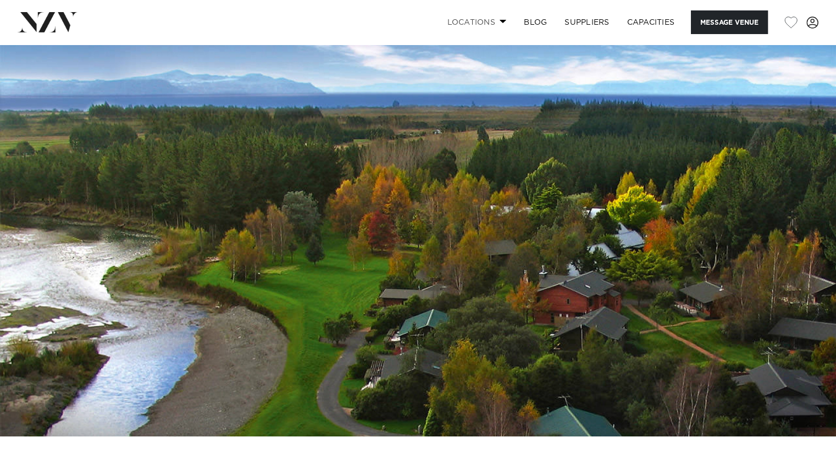
click at [500, 23] on span at bounding box center [503, 21] width 7 height 4
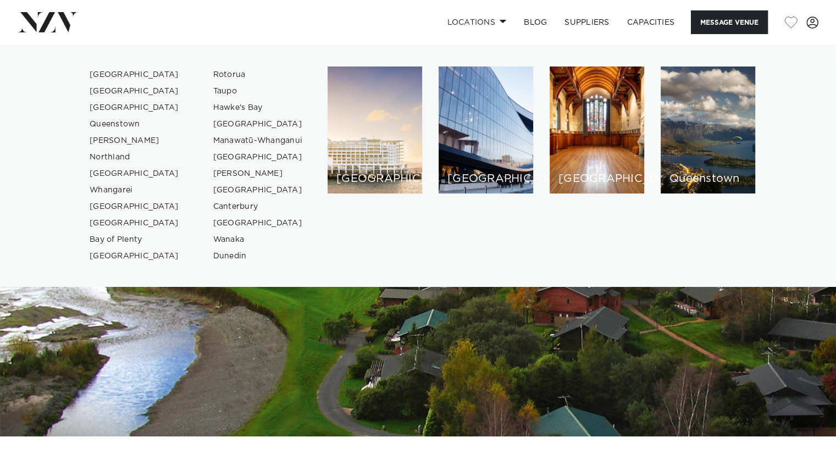
click at [355, 25] on div "Locations Auckland Wellington Christchurch Queenstown Hamilton Northland Bay of…" at bounding box center [538, 22] width 559 height 24
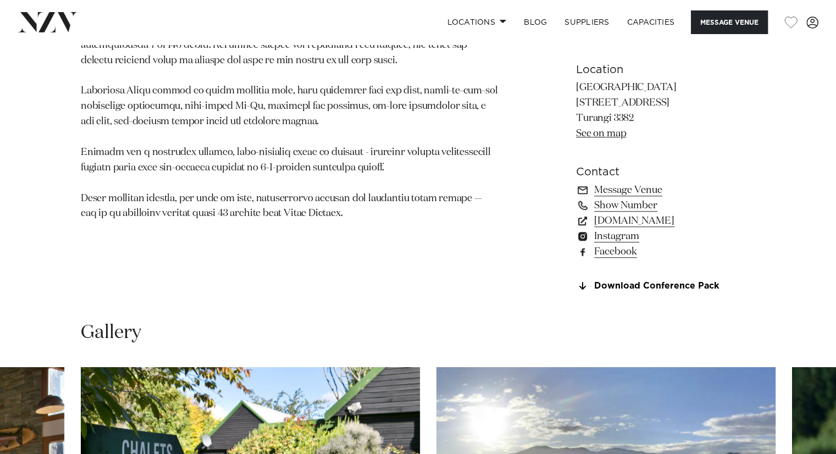
scroll to position [714, 0]
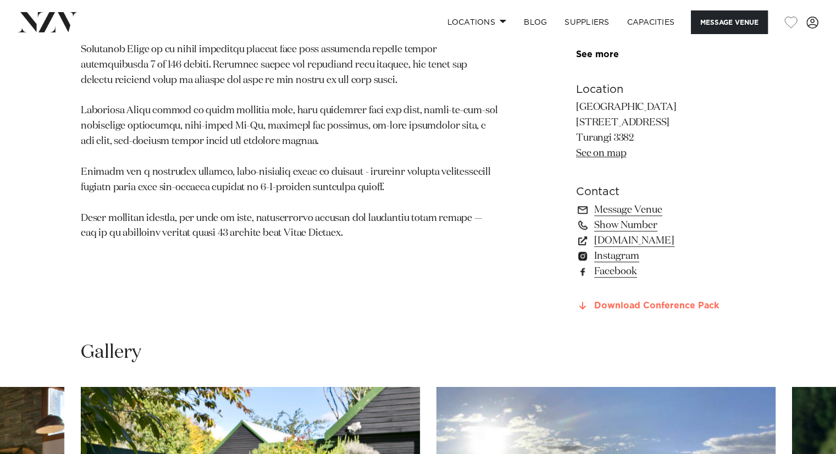
click at [651, 306] on link "Download Conference Pack" at bounding box center [665, 306] width 179 height 10
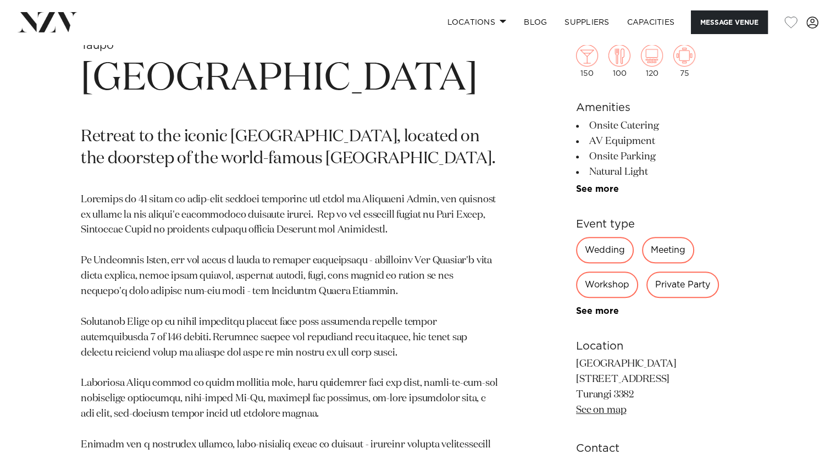
scroll to position [440, 0]
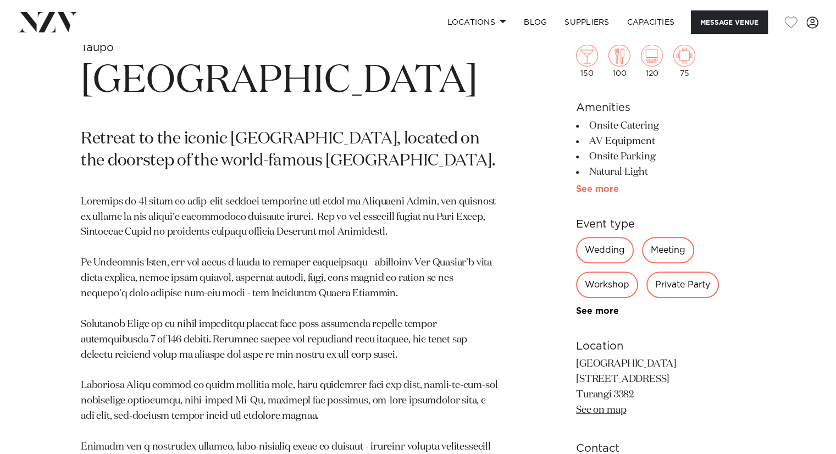
click at [591, 190] on link "See more" at bounding box center [619, 189] width 86 height 9
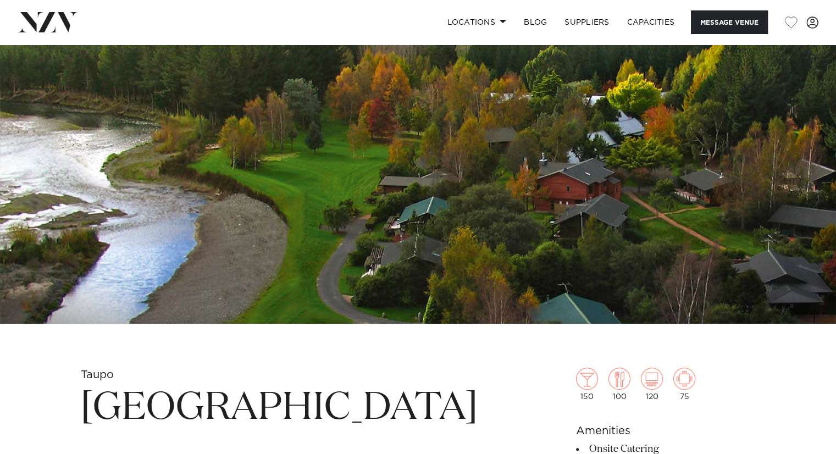
scroll to position [110, 0]
